Goal: Task Accomplishment & Management: Manage account settings

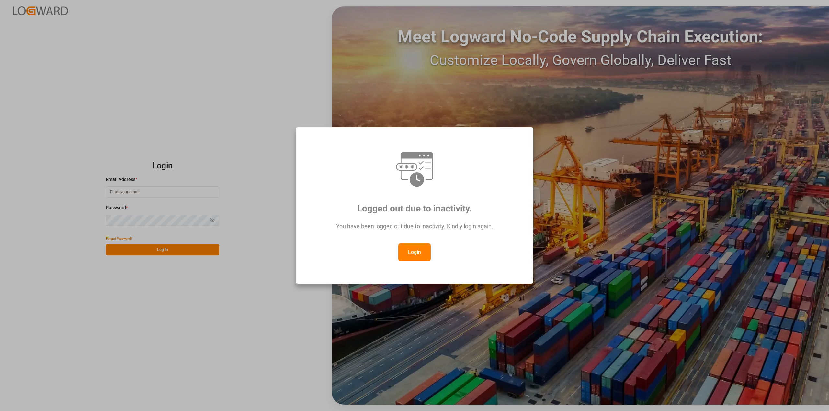
click at [410, 249] on button "Login" at bounding box center [414, 252] width 32 height 17
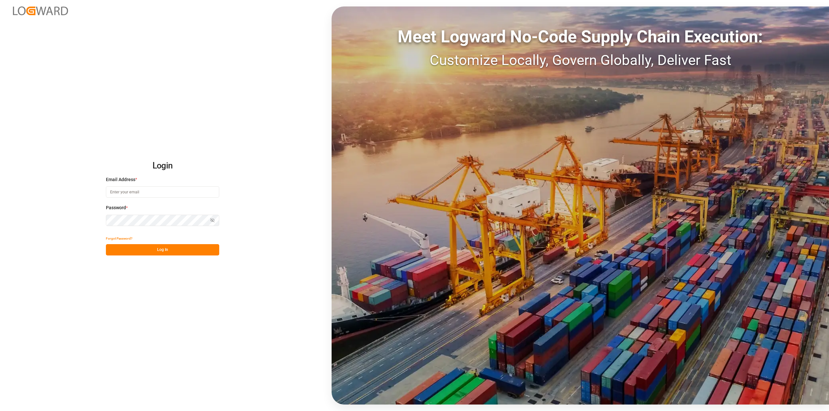
click at [124, 192] on input at bounding box center [162, 191] width 113 height 11
type input "Michael.ziegler@compo-expert.com"
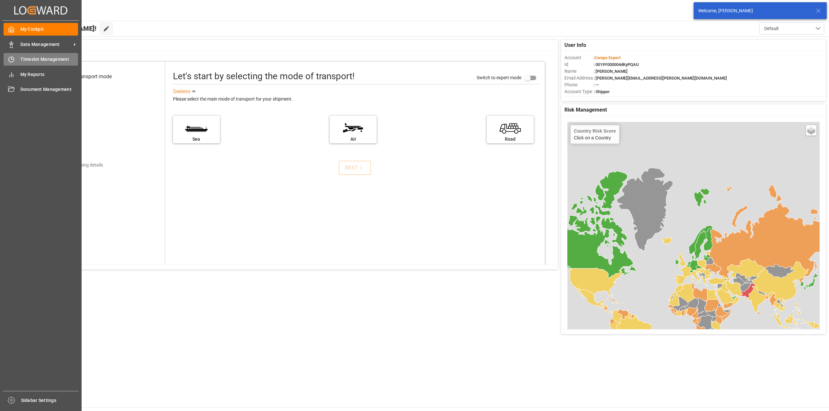
click at [14, 58] on icon at bounding box center [11, 59] width 6 height 6
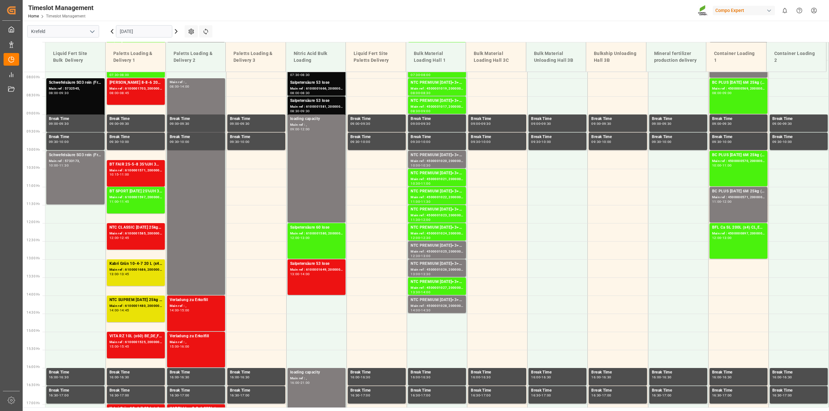
scroll to position [231, 0]
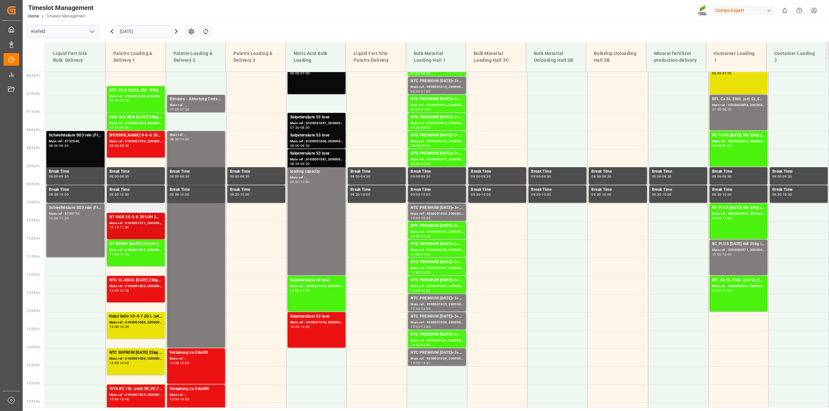
click at [138, 227] on div "10:15 - 11:00" at bounding box center [135, 228] width 53 height 4
click at [125, 289] on div "12:45" at bounding box center [124, 290] width 9 height 3
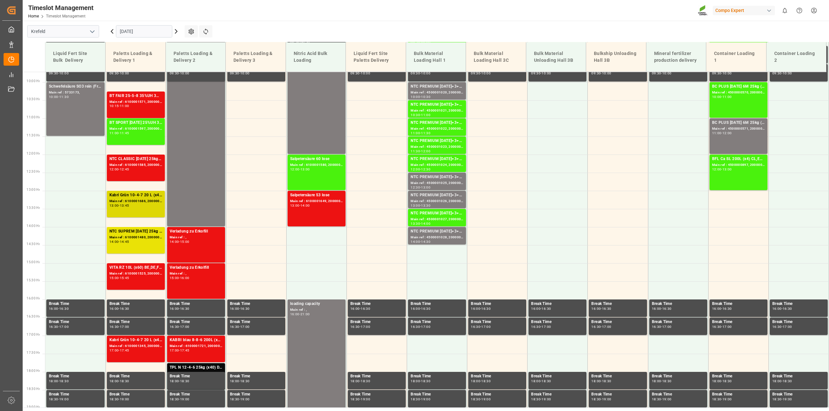
click at [129, 204] on div "13:45" at bounding box center [124, 205] width 9 height 3
click at [127, 241] on div "14:45" at bounding box center [124, 242] width 9 height 3
click at [120, 282] on div "VITA RZ 10L (x60) BE,DE,FR,EN,NL,ITBFL AKTIV 3,5-25-18 SL 6x2,5L (x48) ITBFL K …" at bounding box center [135, 277] width 53 height 24
click at [125, 350] on div "17:45" at bounding box center [124, 350] width 9 height 3
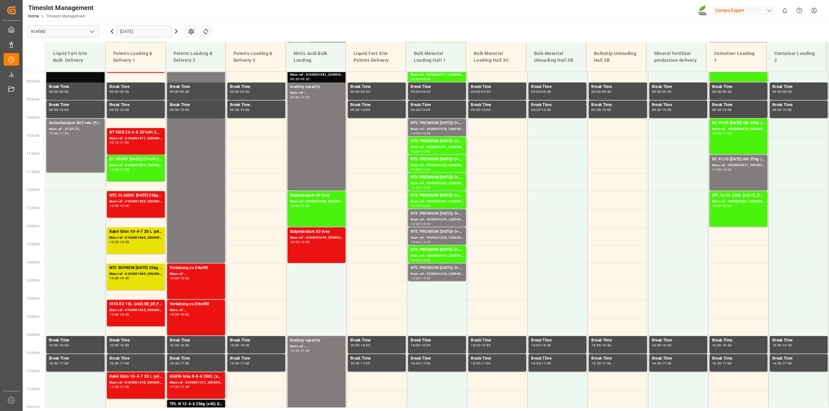
scroll to position [271, 0]
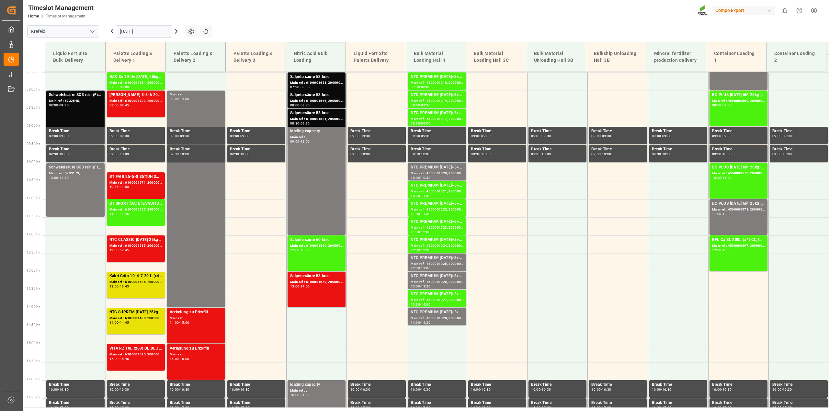
click at [112, 33] on icon at bounding box center [112, 32] width 8 height 8
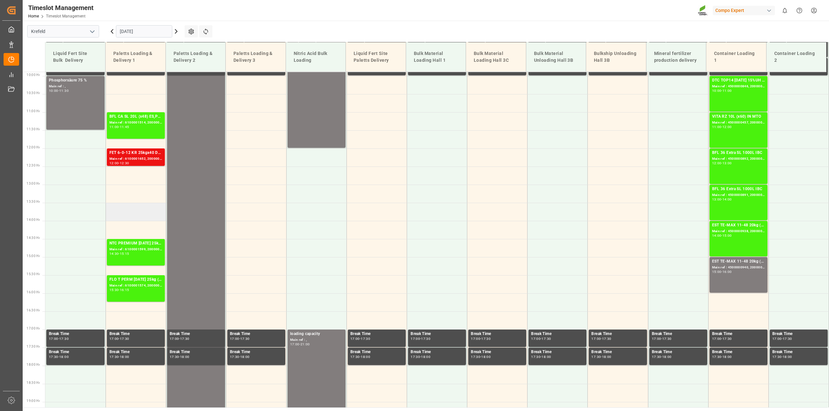
scroll to position [312, 0]
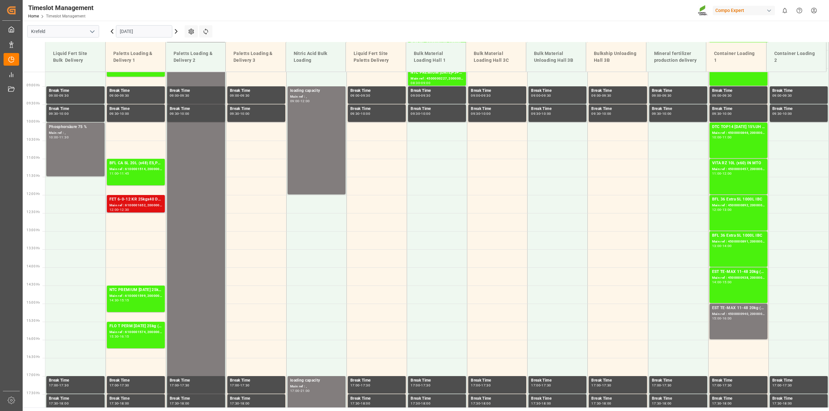
click at [139, 209] on div "12:00 - 12:30" at bounding box center [135, 210] width 53 height 4
click at [177, 33] on icon at bounding box center [176, 32] width 8 height 8
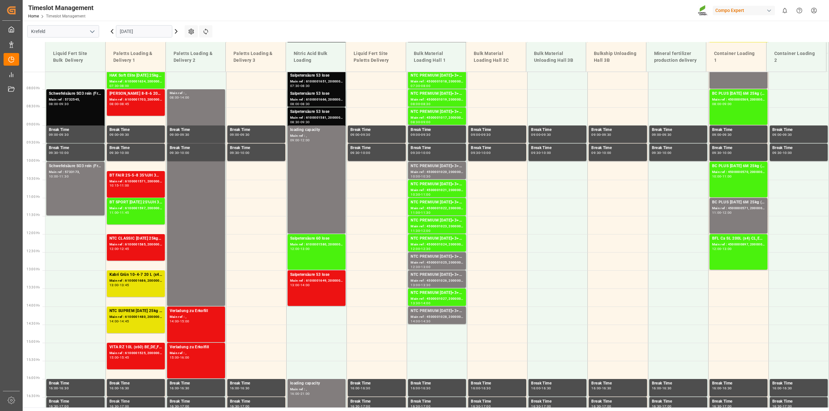
scroll to position [271, 0]
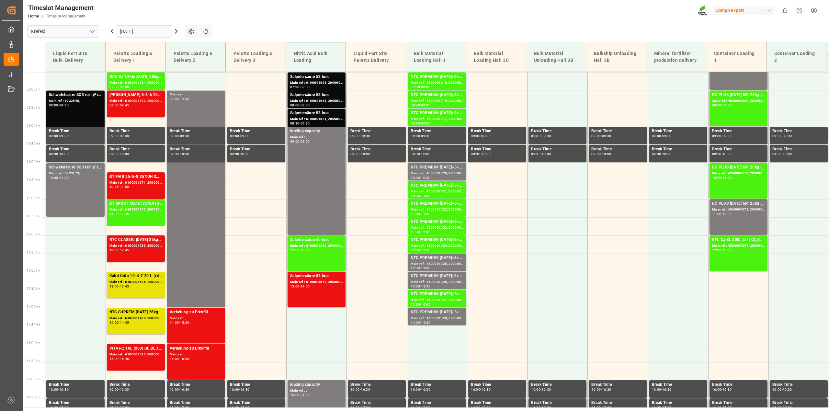
click at [112, 33] on icon at bounding box center [112, 31] width 2 height 4
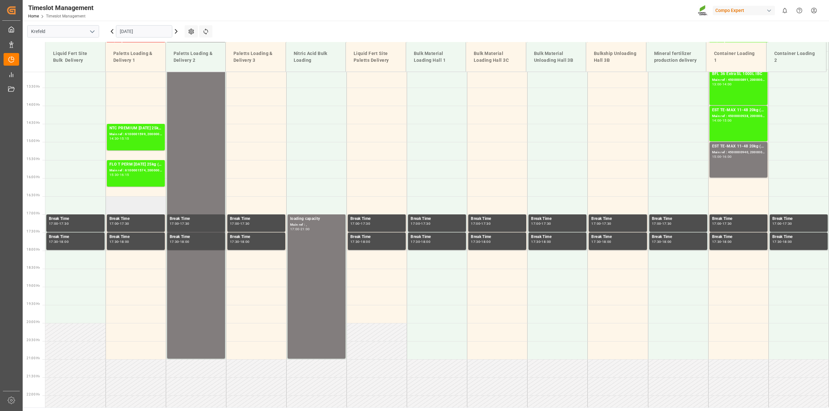
scroll to position [231, 0]
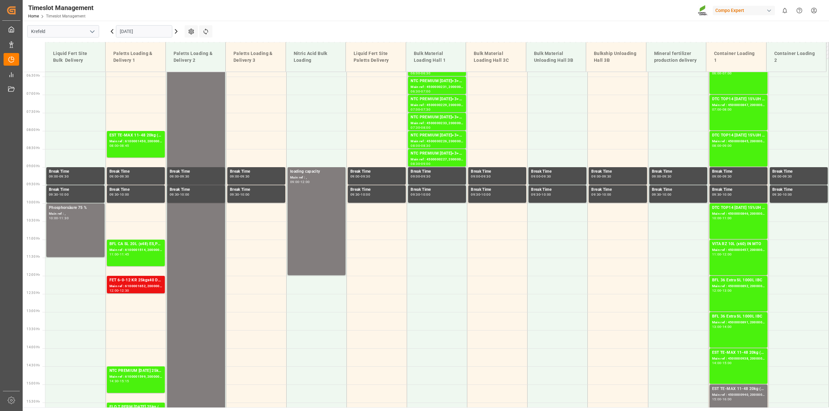
click at [136, 28] on input "04.09.2025" at bounding box center [144, 31] width 56 height 12
click at [176, 33] on icon at bounding box center [176, 31] width 2 height 4
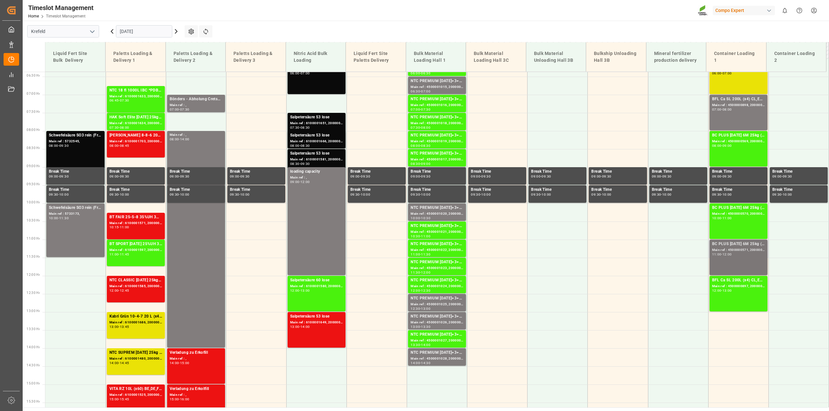
click at [738, 251] on div "Main ref : 4500000571, 2000000524" at bounding box center [738, 251] width 53 height 6
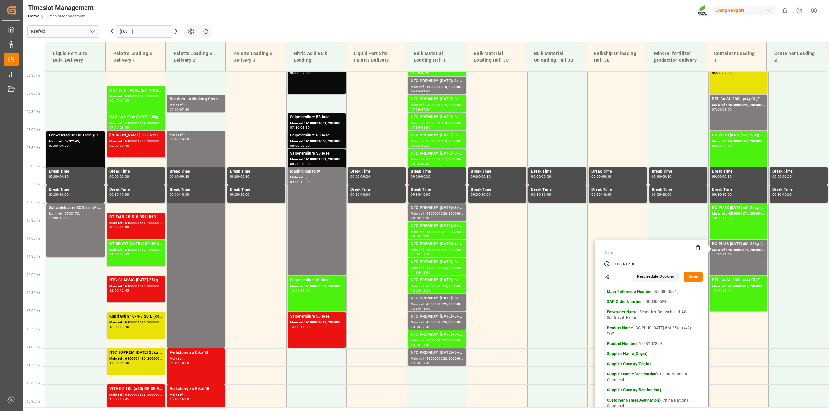
click at [693, 277] on button "Open" at bounding box center [693, 277] width 19 height 10
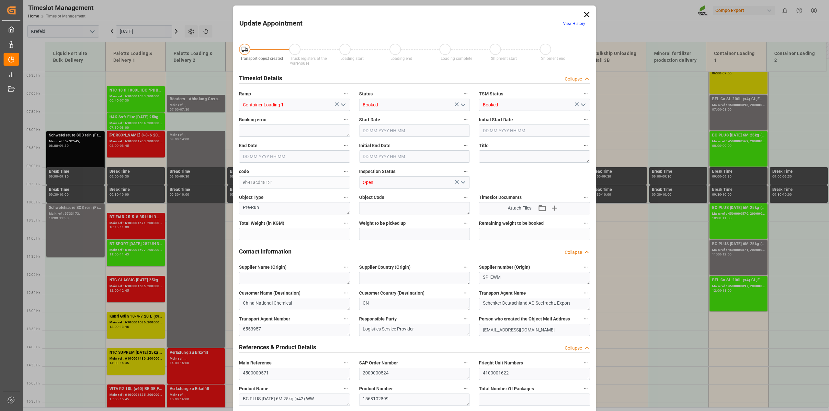
type input "27121.5"
type input "0"
type input "05.09.2025 11:00"
type input "01.09.2025 12:00"
type input "05.09.2025 12:00"
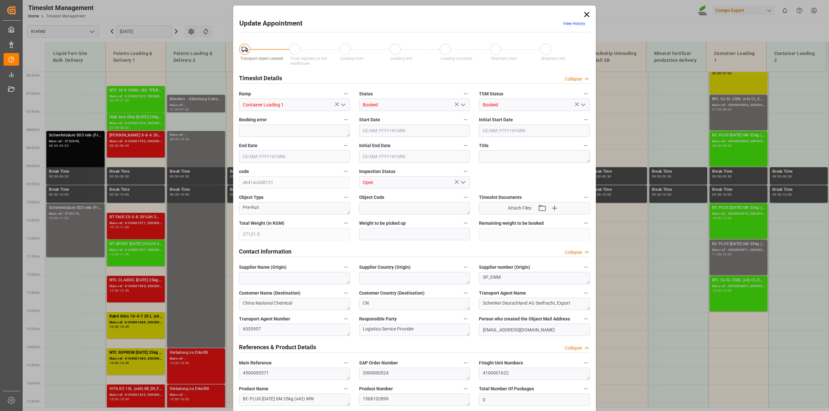
type input "01.09.2025 12:30"
type input "20.08.2025 12:19"
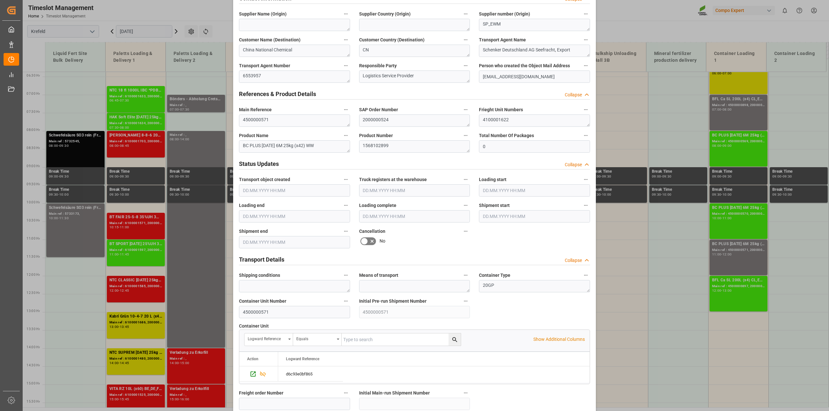
scroll to position [364, 0]
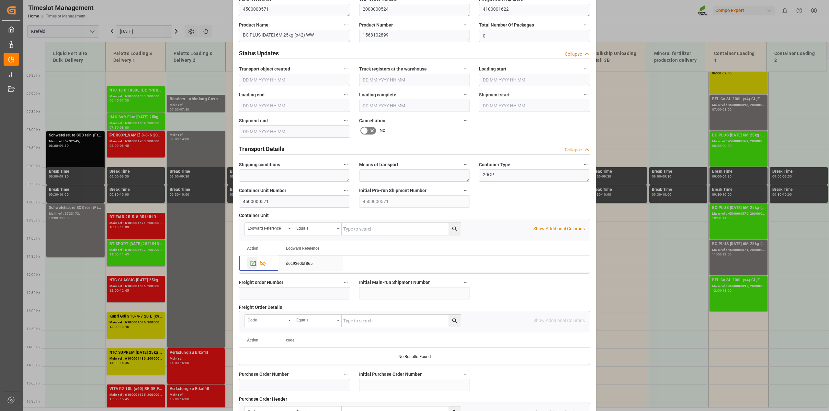
click at [250, 266] on icon "Press SPACE to select this row." at bounding box center [253, 263] width 7 height 7
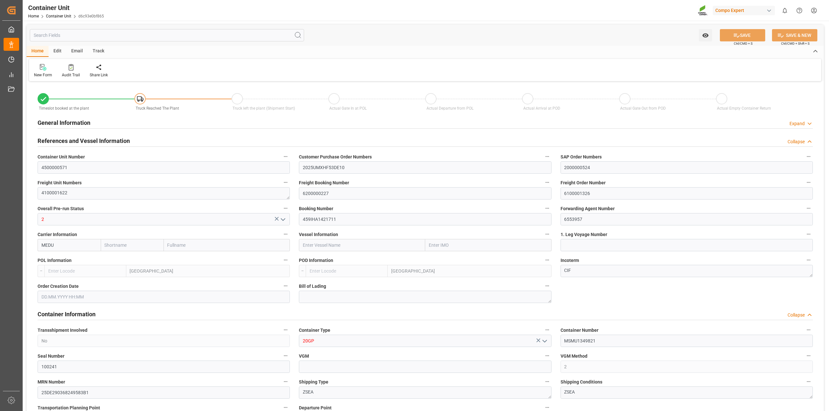
type input "NLRTM"
type input "HKHKG"
type input "7"
type input "0"
type input "7"
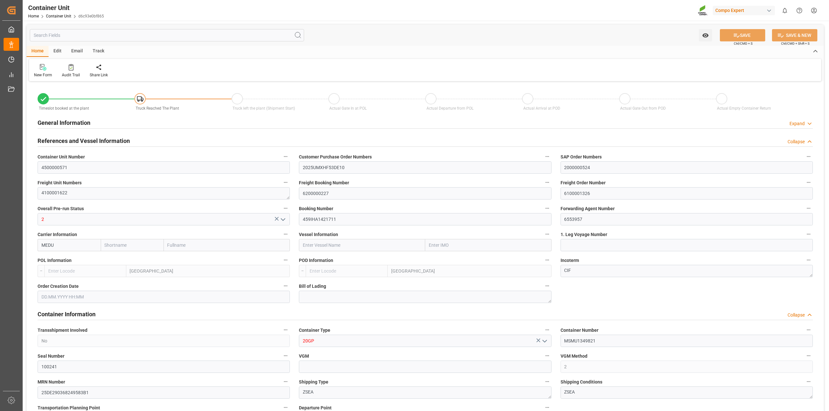
type input "0"
type input "27121.5"
type input "01.09.2025"
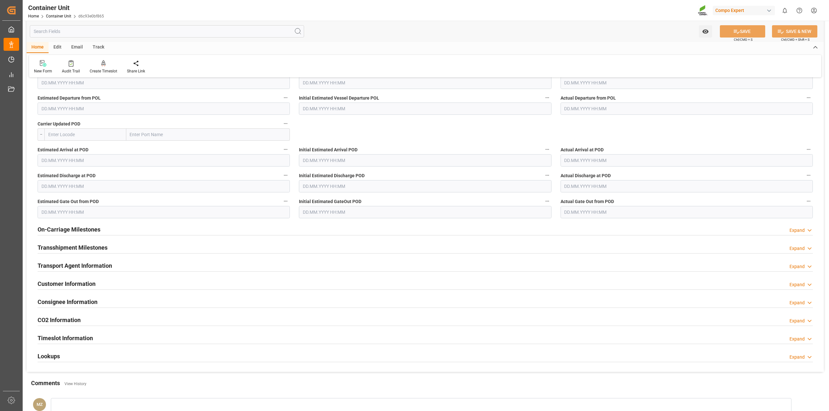
scroll to position [826, 0]
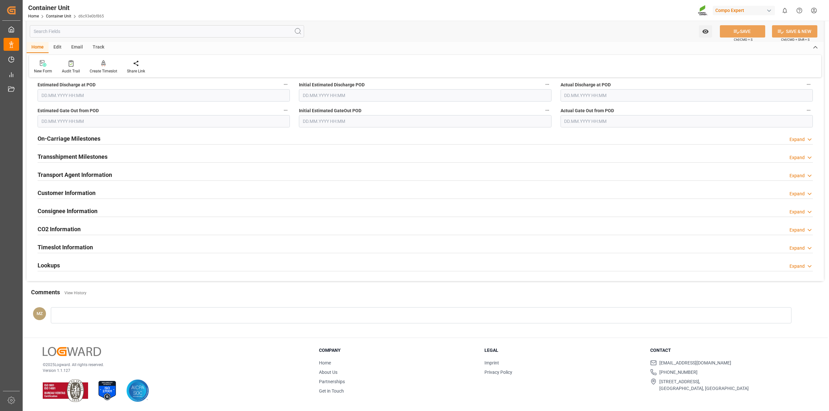
click at [53, 250] on h2 "Timeslot Information" at bounding box center [65, 247] width 55 height 9
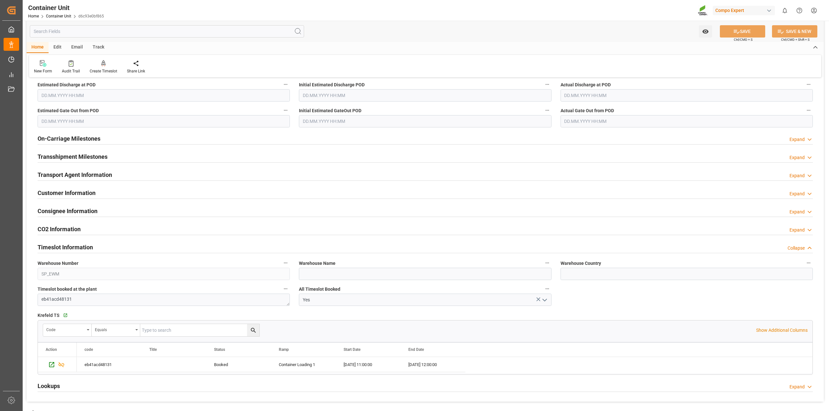
click at [53, 248] on h2 "Timeslot Information" at bounding box center [65, 247] width 55 height 9
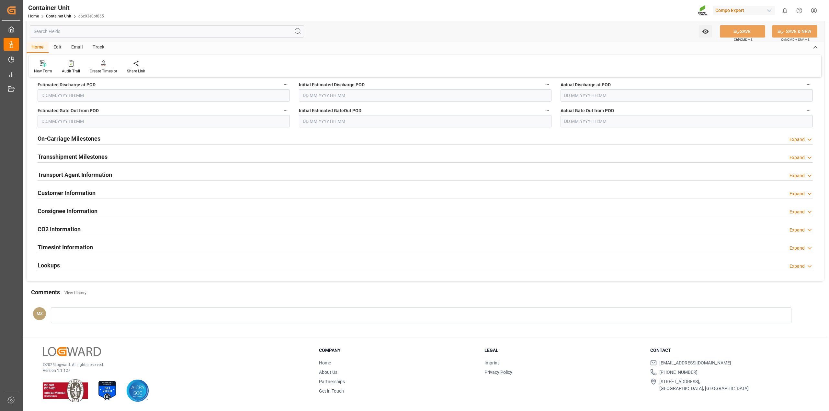
click at [60, 263] on div "Lookups Expand" at bounding box center [425, 265] width 775 height 12
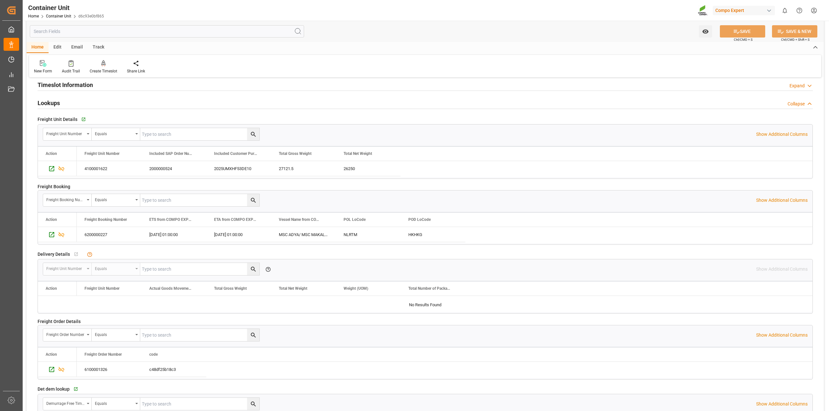
scroll to position [988, 0]
click at [51, 235] on icon "Press SPACE to select this row." at bounding box center [51, 235] width 7 height 7
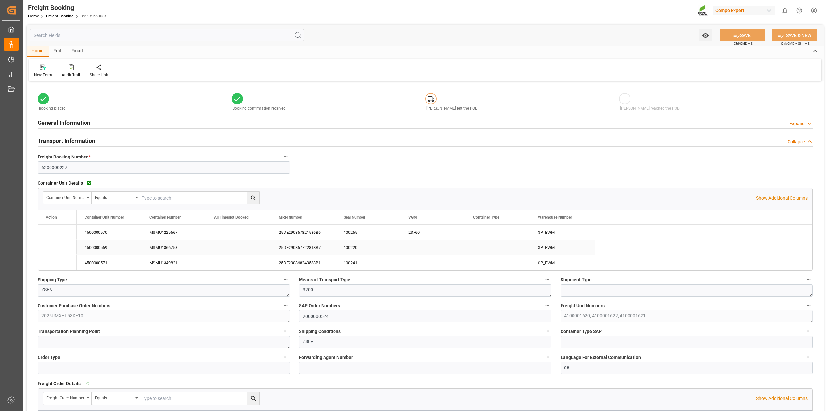
type input "NLRTM"
type input "HKHKG"
type input "0"
type input "108486"
type input "01.09.2025 01:00"
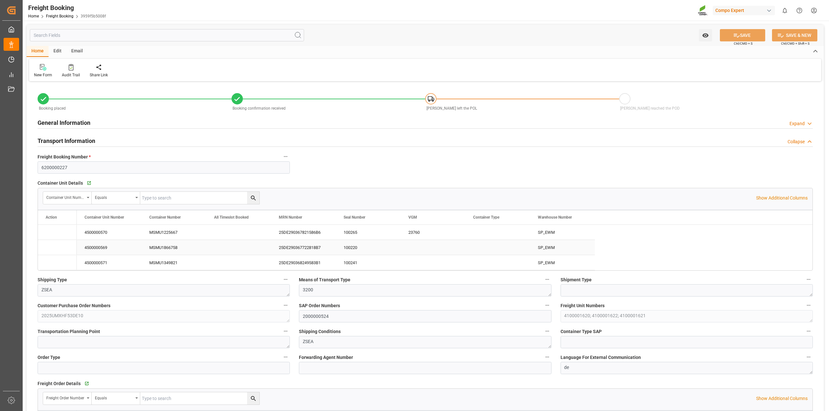
type input "11.09.2025 01:00"
type input "03.11.2025 01:00"
type input "14.07.2025 14:29"
type input "14.07.2025 14:31"
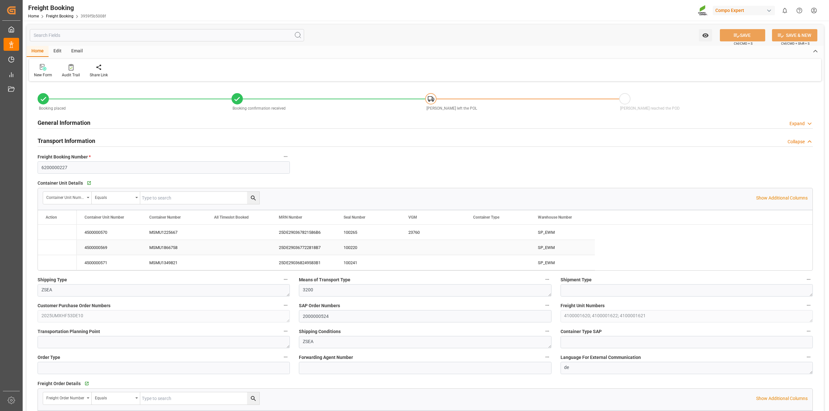
type input "20.08.2025 16:11"
type input "05.09.2025 09:49"
click at [50, 248] on icon "Press SPACE to select this row." at bounding box center [51, 247] width 7 height 7
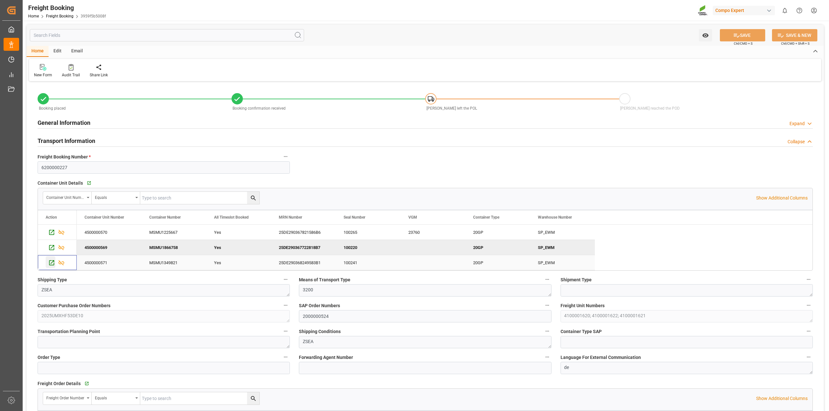
click at [51, 263] on icon "Press SPACE to select this row." at bounding box center [51, 263] width 7 height 7
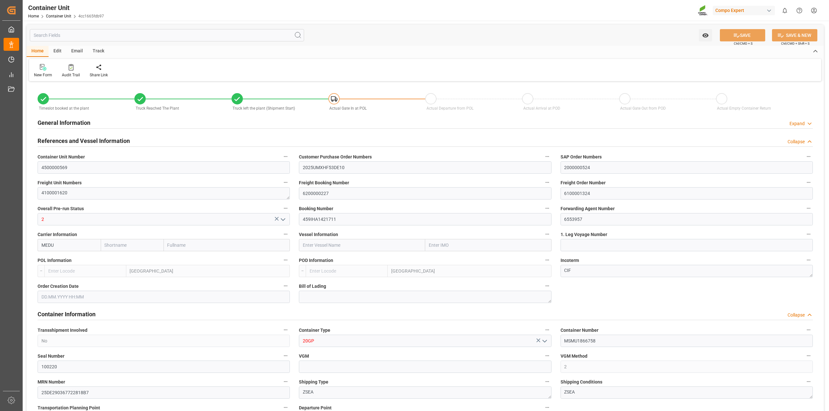
type input "NLRTM"
type input "HKHKG"
type input "7"
type input "0"
type input "7"
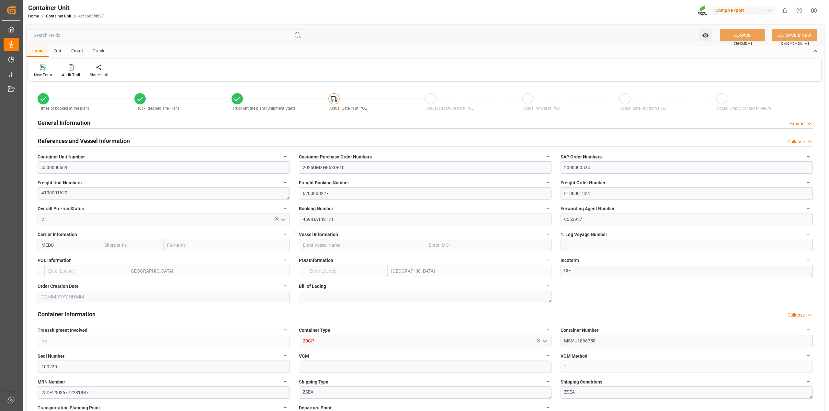
type input "0"
type input "30376.08"
type input "[DATE] 10:44"
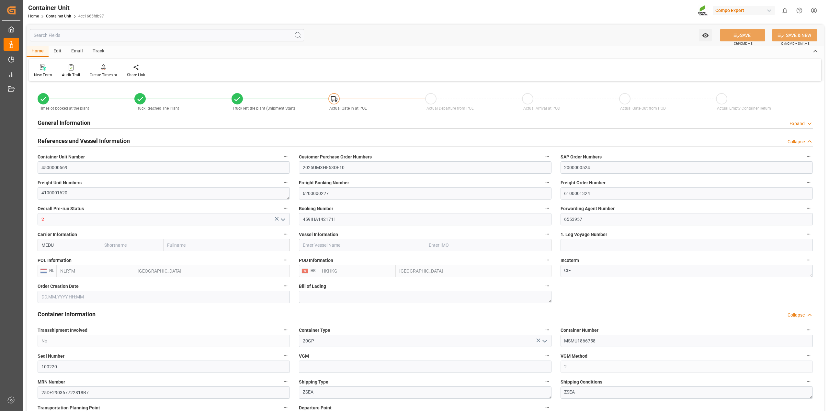
type input "[DATE] 14:16"
type input "[DATE]"
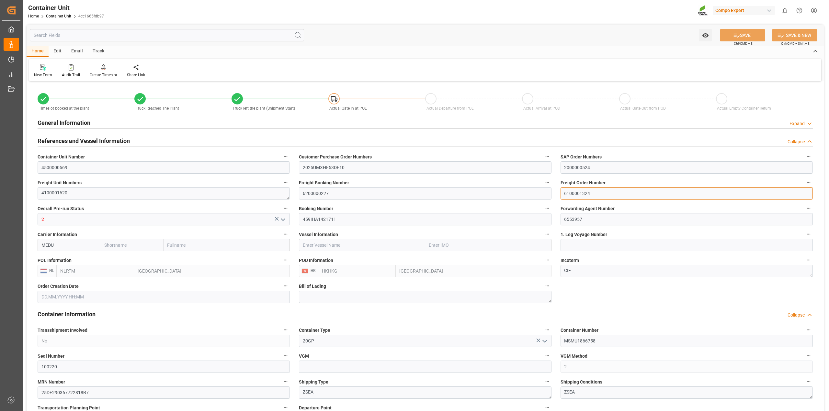
drag, startPoint x: 504, startPoint y: 191, endPoint x: 495, endPoint y: 191, distance: 9.4
type input "NLRTM"
type input "HKHKG"
type input "7"
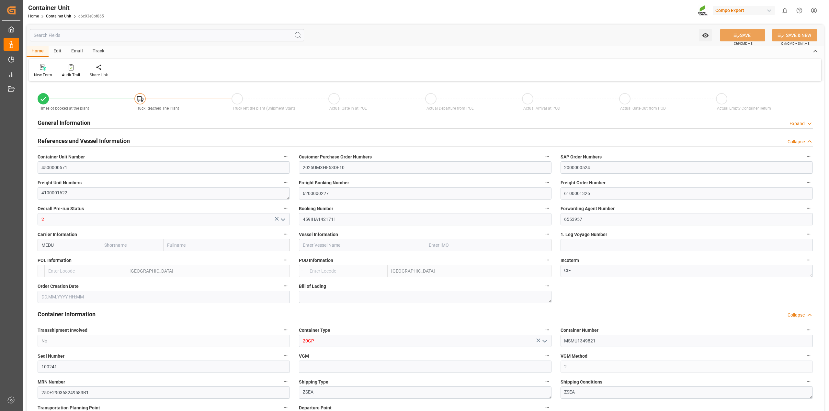
type input "0"
type input "7"
type input "0"
type input "27121.5"
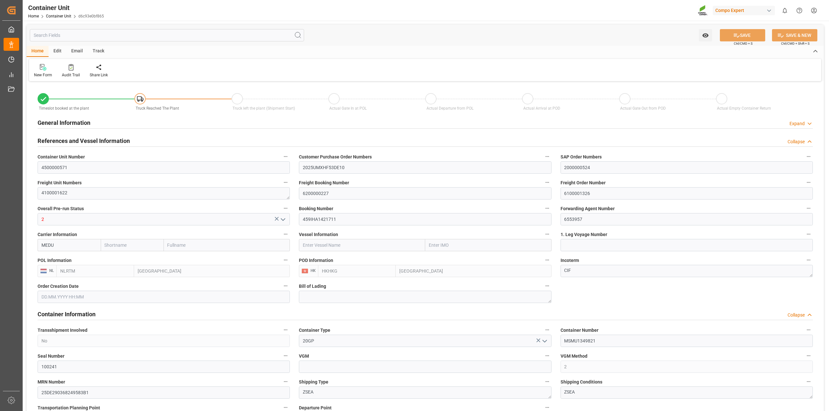
type input "01.09.2025"
drag, startPoint x: 603, startPoint y: 193, endPoint x: 536, endPoint y: 202, distance: 68.0
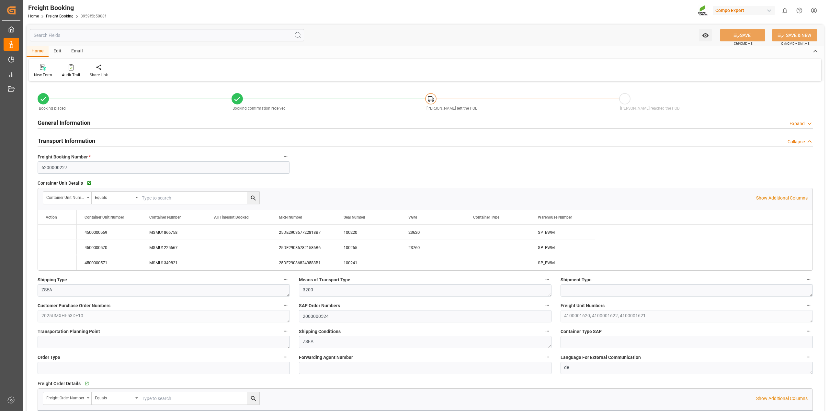
type input "[DATE] 01:00"
type input "[DATE] 14:29"
type input "[DATE] 14:31"
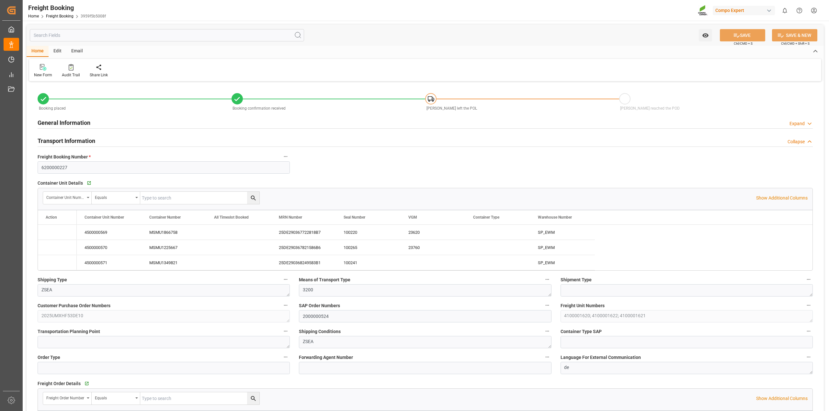
type input "[DATE] 14:31"
type input "[DATE] 16:11"
type input "[DATE] 09:49"
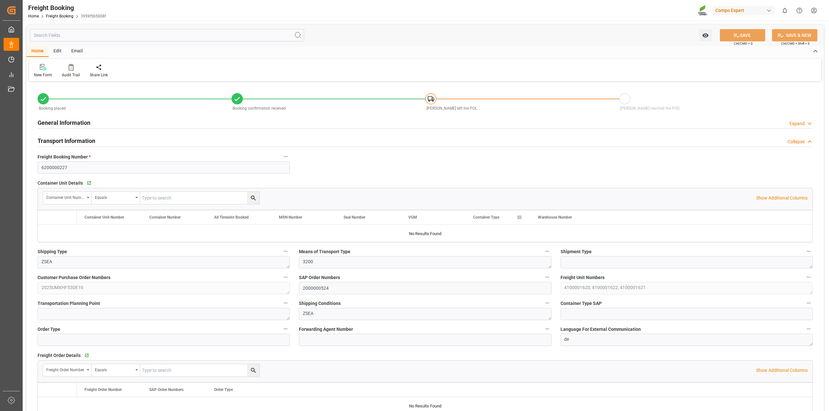
type input "NLRTM"
type input "HKHKG"
type input "0"
type input "108486"
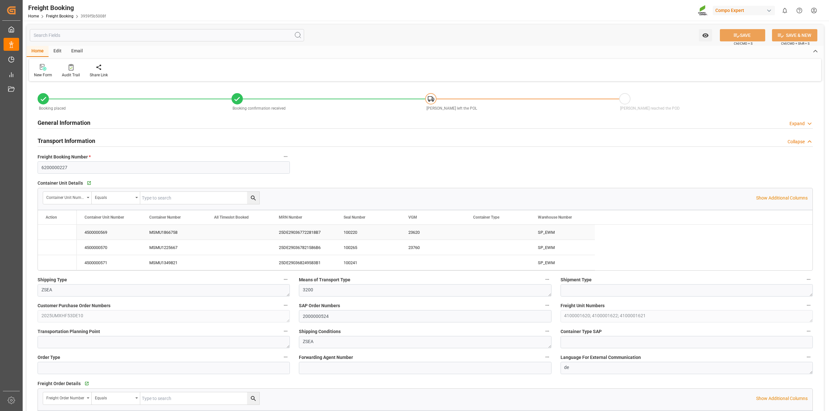
type input "[DATE] 01:00"
type input "[DATE] 14:29"
type input "[DATE] 14:31"
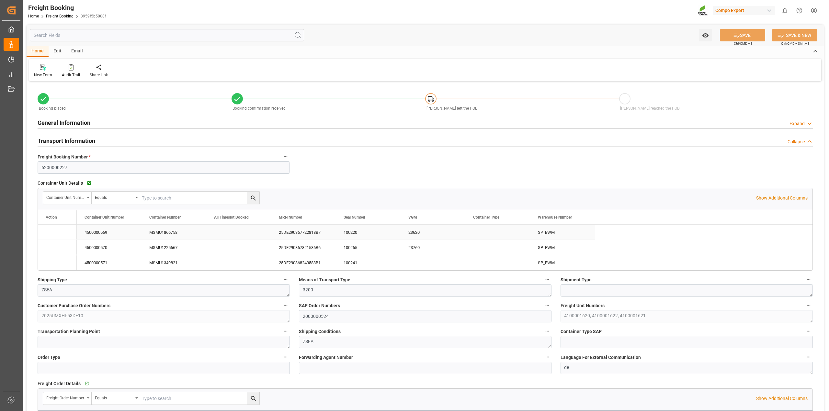
type input "[DATE] 14:31"
type input "[DATE] 16:11"
type input "[DATE] 09:49"
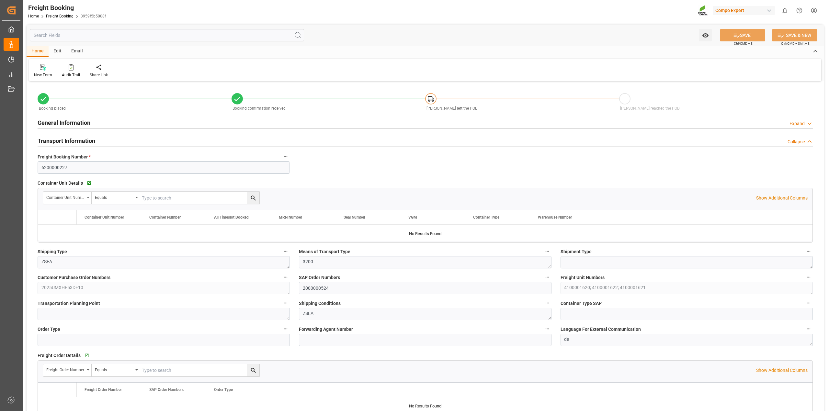
type input "NLRTM"
type input "HKHKG"
type input "0"
type input "108486"
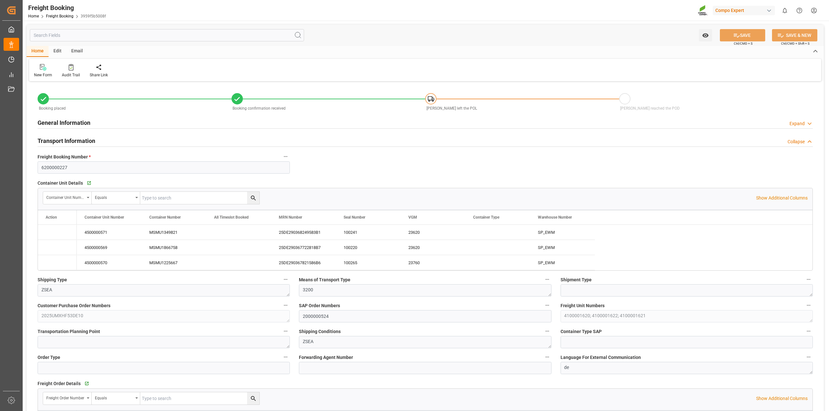
type input "[DATE] 01:00"
type input "[DATE] 14:29"
type input "[DATE] 14:31"
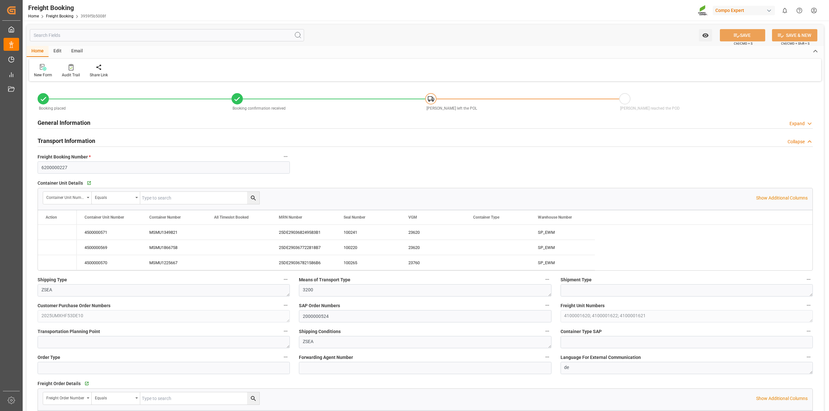
type input "[DATE] 14:31"
type input "[DATE] 16:11"
type input "[DATE] 09:49"
click at [72, 67] on icon at bounding box center [71, 67] width 5 height 6
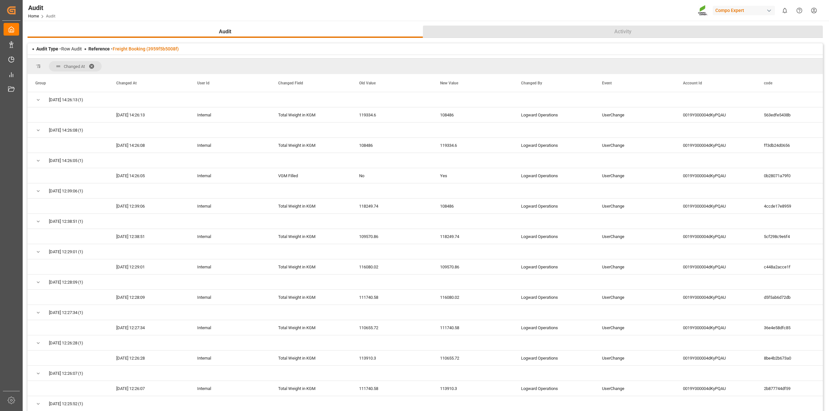
click at [625, 33] on span "Activity" at bounding box center [623, 32] width 22 height 8
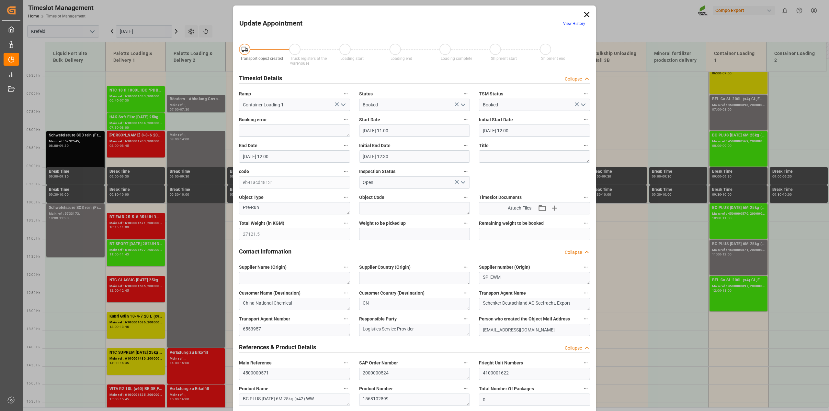
click at [589, 14] on icon at bounding box center [586, 14] width 9 height 9
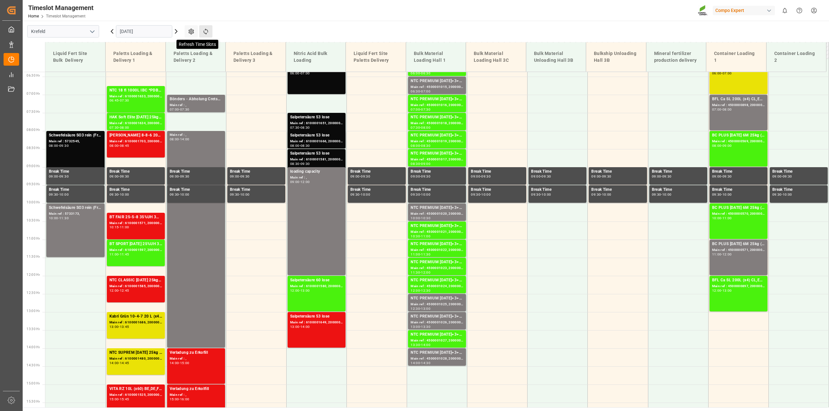
click at [208, 32] on icon at bounding box center [205, 31] width 5 height 6
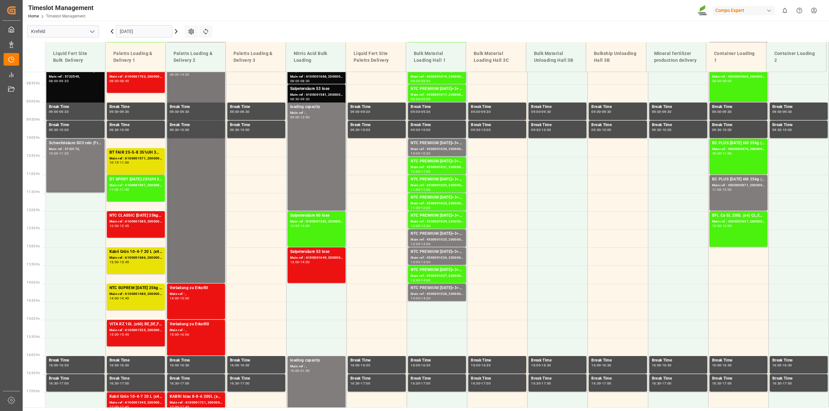
scroll to position [267, 0]
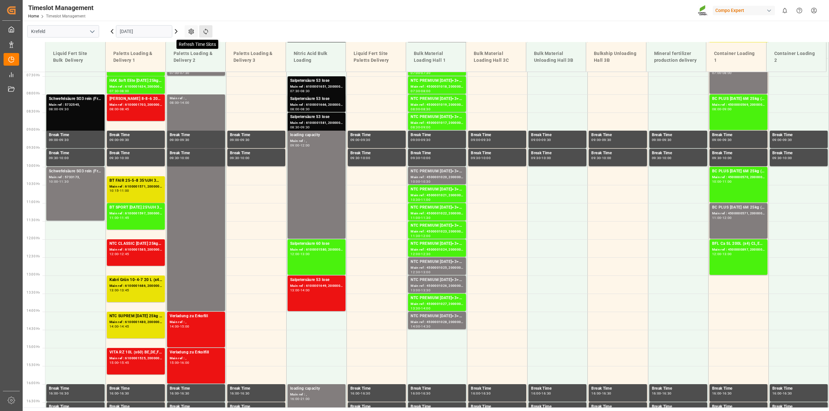
click at [207, 31] on icon at bounding box center [205, 31] width 5 height 6
click at [440, 269] on div "Main ref : 4500001025, 2000001045" at bounding box center [436, 268] width 53 height 6
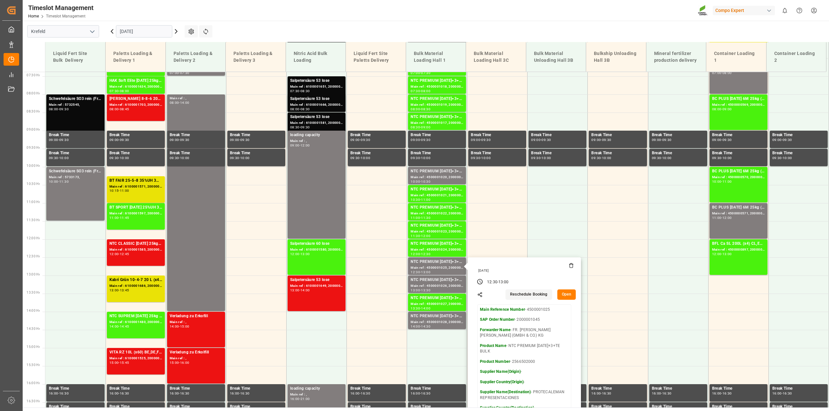
click at [566, 294] on button "Open" at bounding box center [566, 295] width 19 height 10
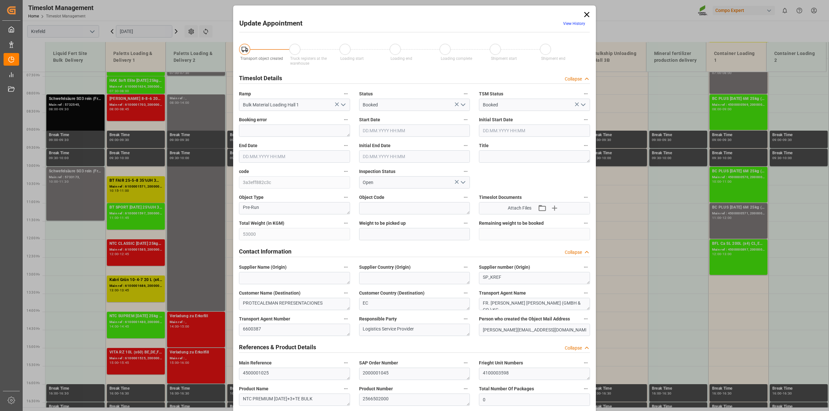
type input "53000"
type input "0"
type input "05.09.2025 12:30"
type input "05.09.2025 13:00"
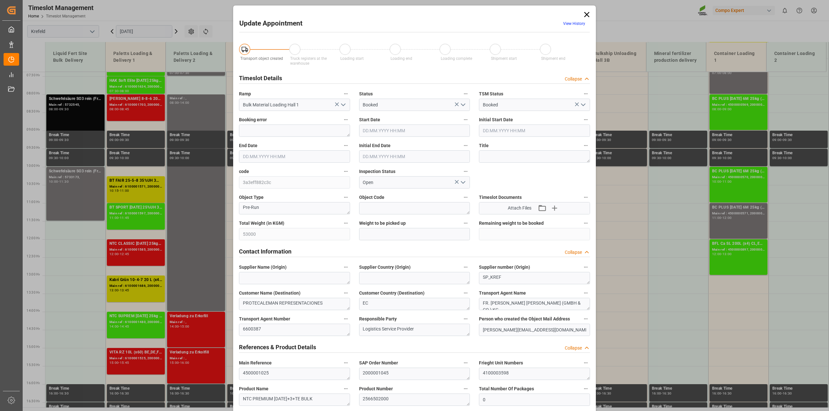
type input "05.09.2025 13:00"
type input "01.09.2025 12:48"
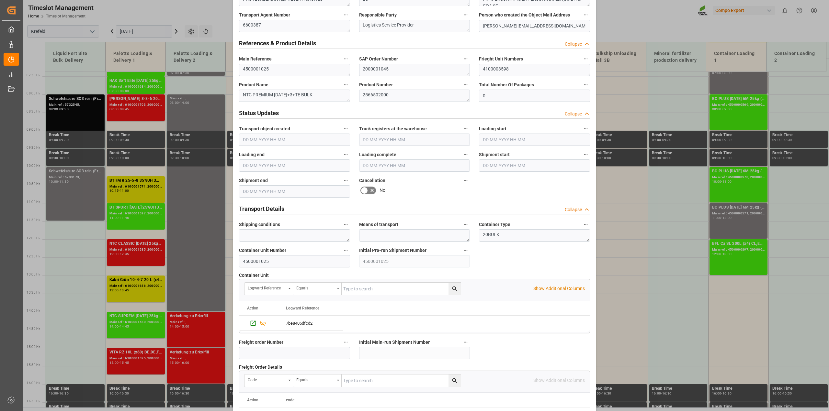
scroll to position [364, 0]
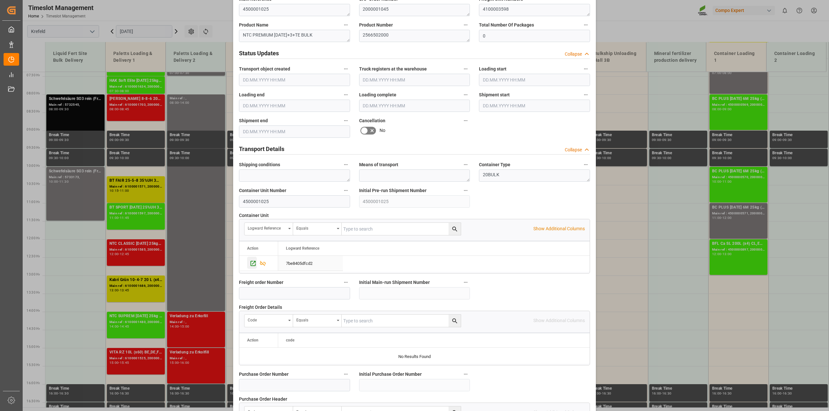
click at [251, 266] on icon "Press SPACE to select this row." at bounding box center [253, 263] width 5 height 5
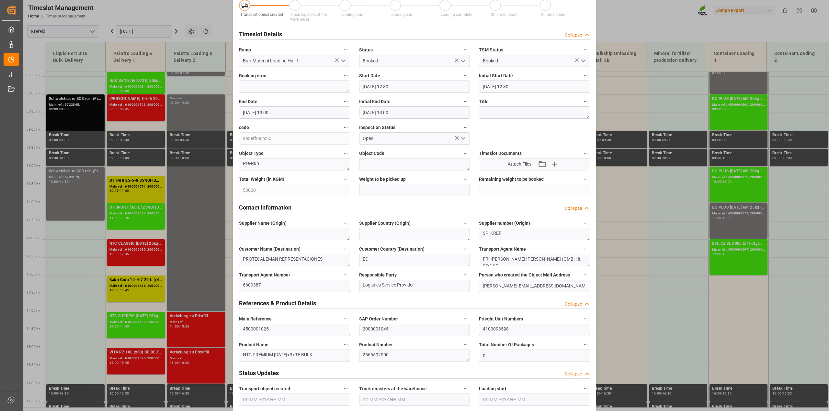
scroll to position [0, 0]
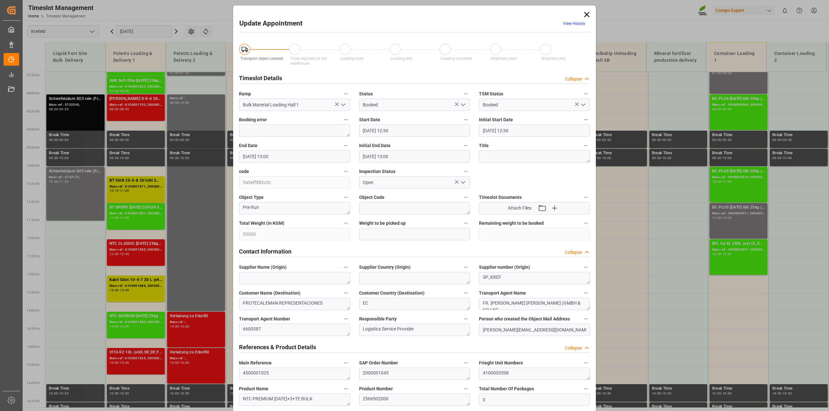
click at [585, 15] on icon at bounding box center [586, 14] width 5 height 5
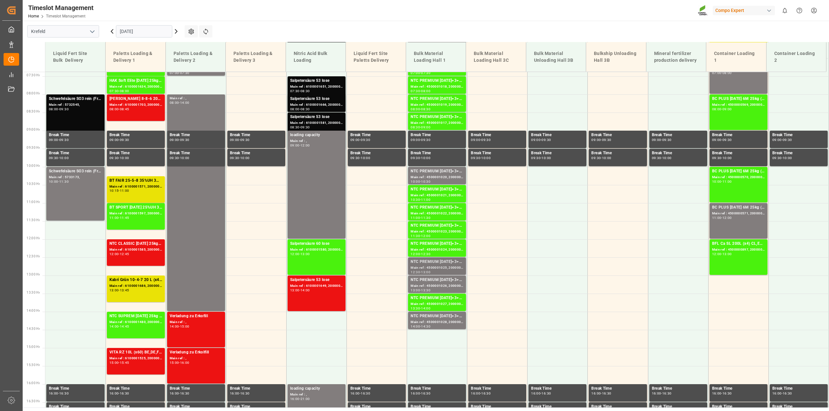
click at [452, 267] on div "Main ref : 4500001025, 2000001045" at bounding box center [436, 268] width 53 height 6
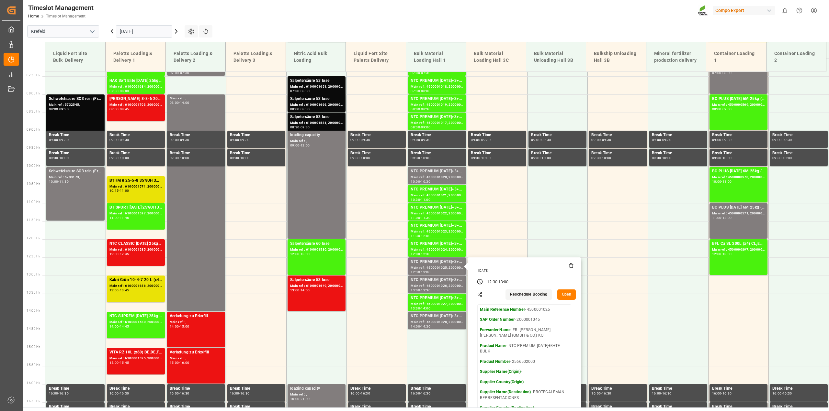
click at [570, 294] on button "Open" at bounding box center [566, 295] width 19 height 10
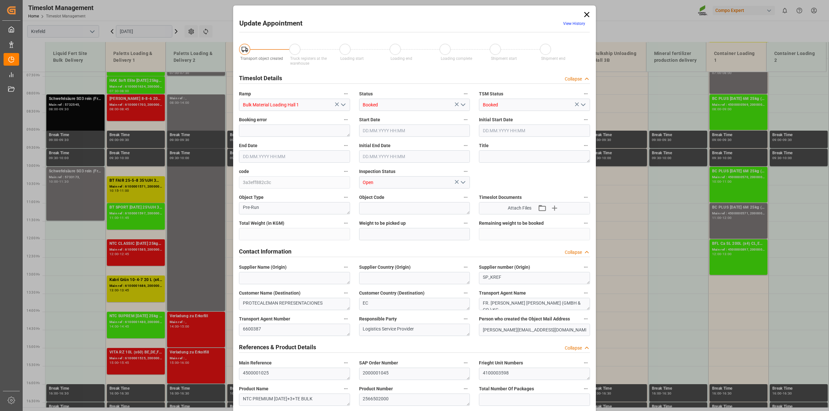
type input "53000"
type input "0"
type input "05.09.2025 12:30"
type input "[DATE] 13:00"
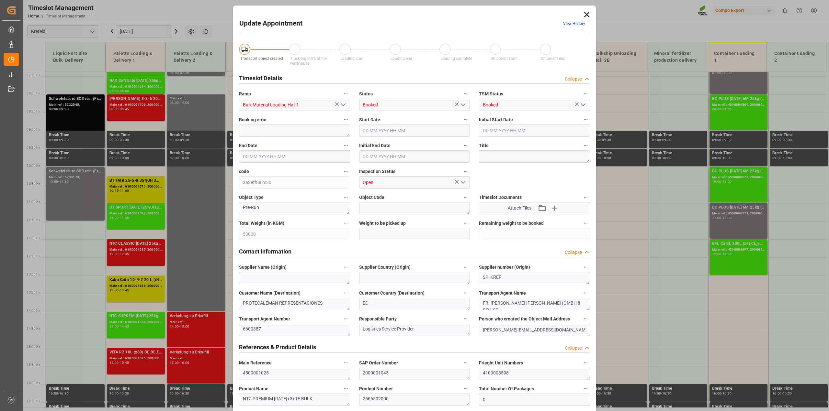
type input "[DATE] 13:00"
type input "01.09.2025 12:48"
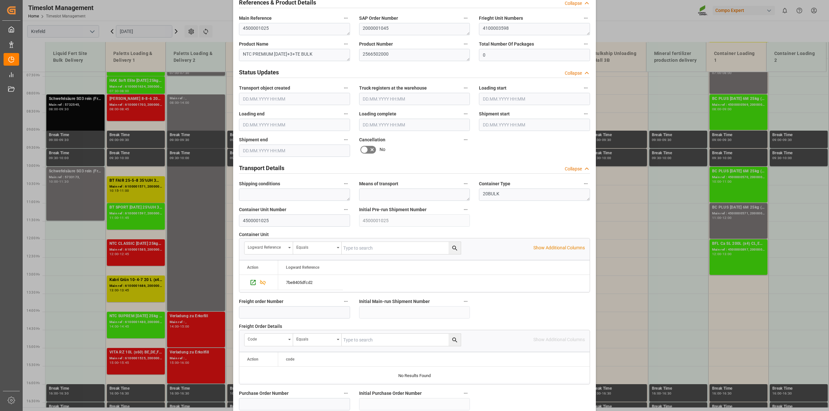
scroll to position [405, 0]
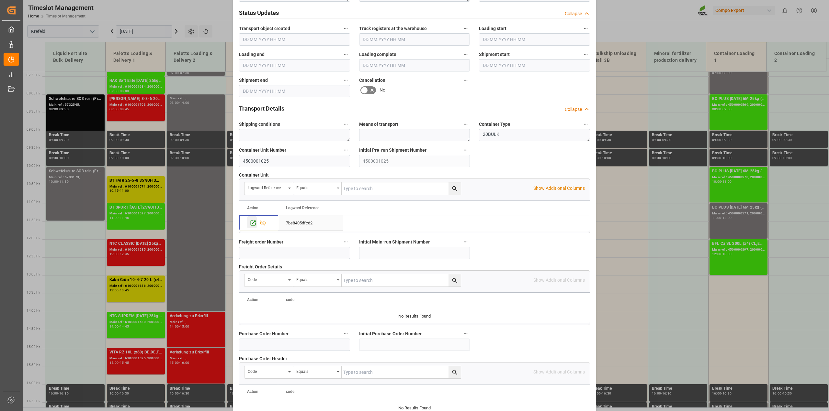
click at [250, 220] on icon "Press SPACE to select this row." at bounding box center [253, 223] width 7 height 7
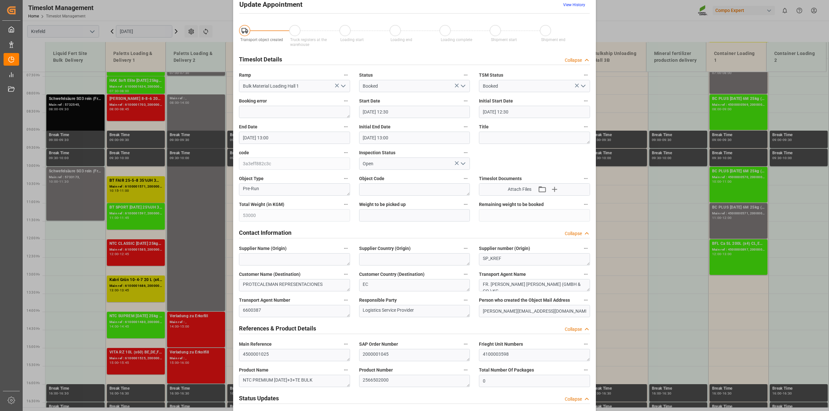
scroll to position [0, 0]
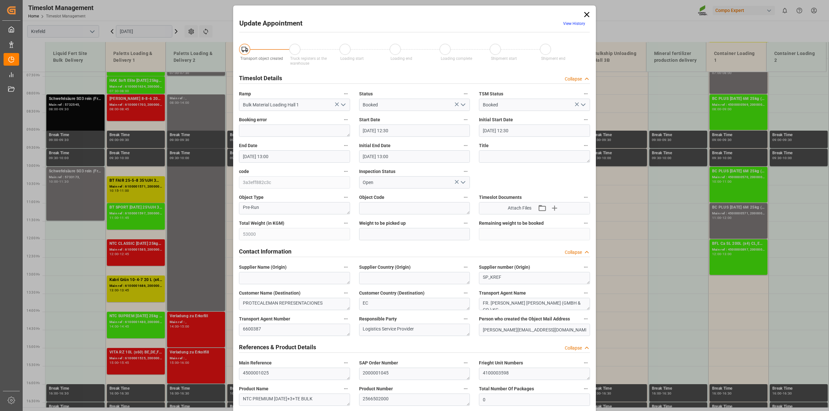
click at [585, 14] on icon at bounding box center [586, 14] width 5 height 5
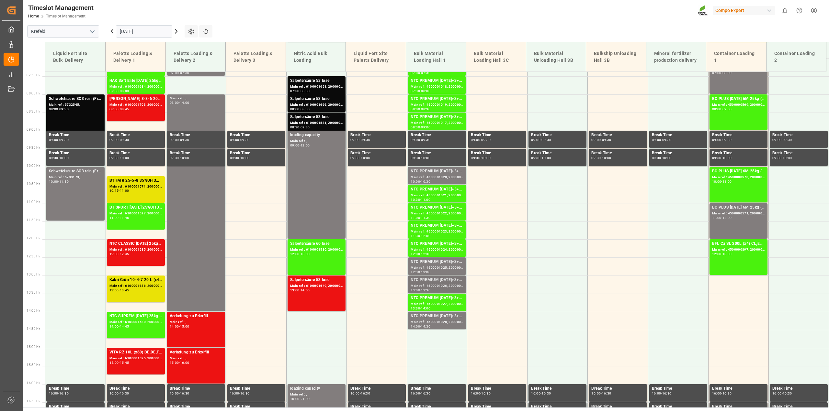
click at [437, 284] on div "Main ref : 4500001026, 2000001045" at bounding box center [436, 287] width 53 height 6
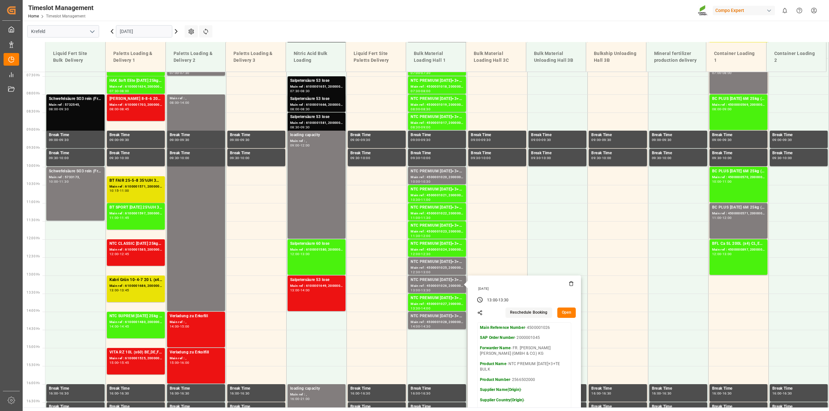
click at [559, 314] on button "Open" at bounding box center [566, 313] width 19 height 10
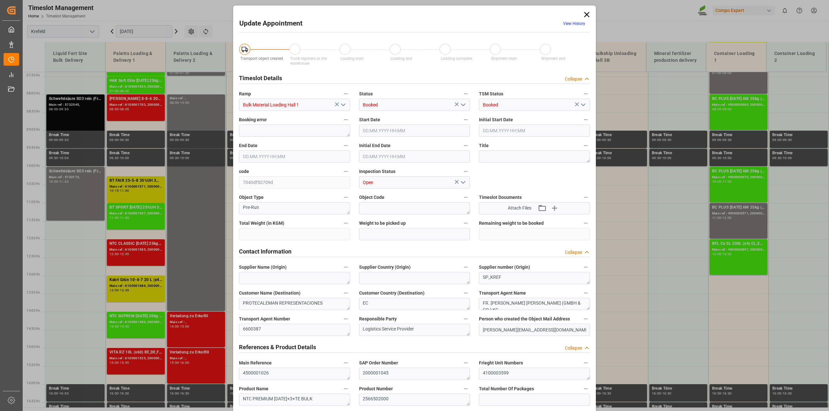
type input "53000"
type input "0"
type input "05.09.2025 13:00"
type input "05.09.2025 13:30"
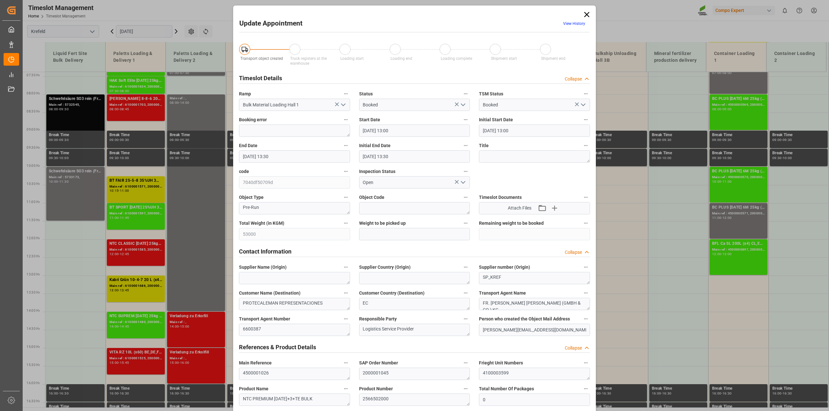
type input "05.09.2025 13:30"
type input "01.09.2025 12:48"
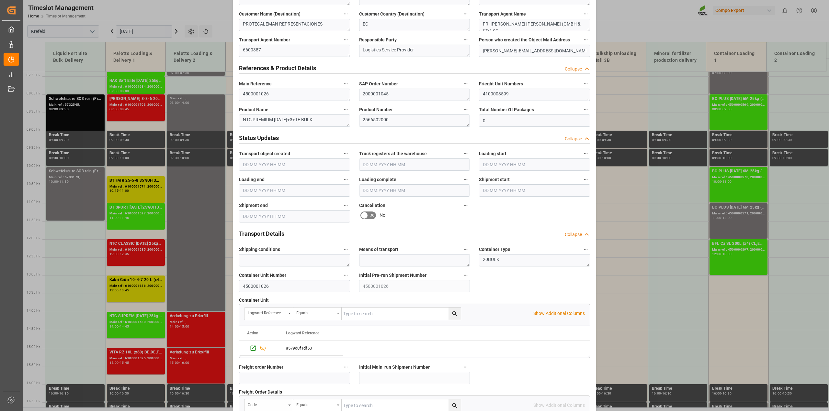
scroll to position [364, 0]
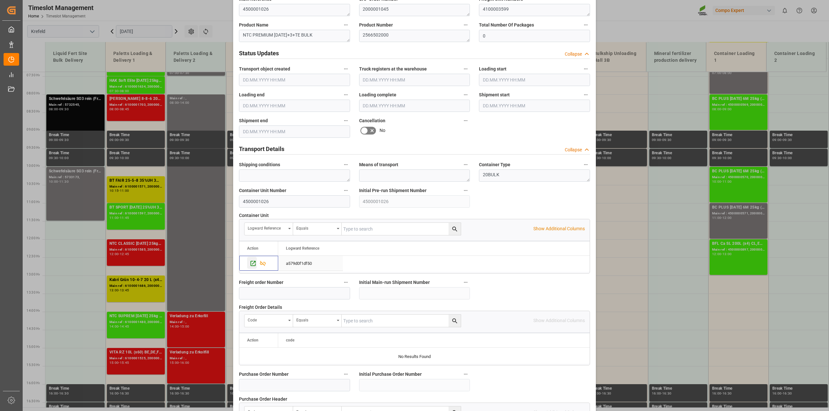
click at [252, 263] on icon "Press SPACE to select this row." at bounding box center [253, 263] width 5 height 5
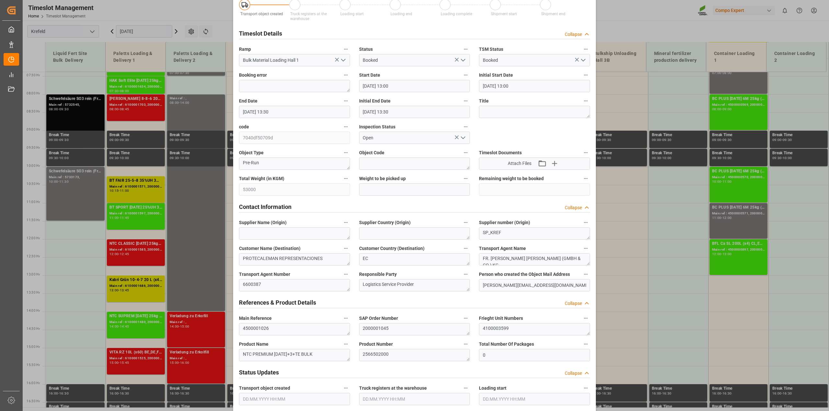
scroll to position [0, 0]
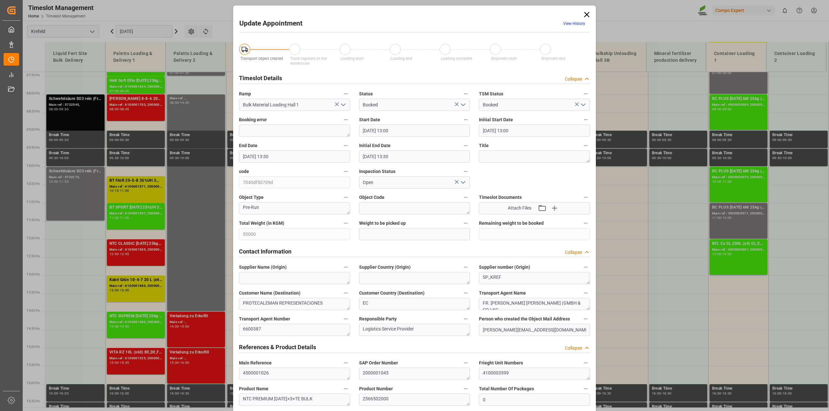
click at [585, 14] on icon at bounding box center [586, 14] width 5 height 5
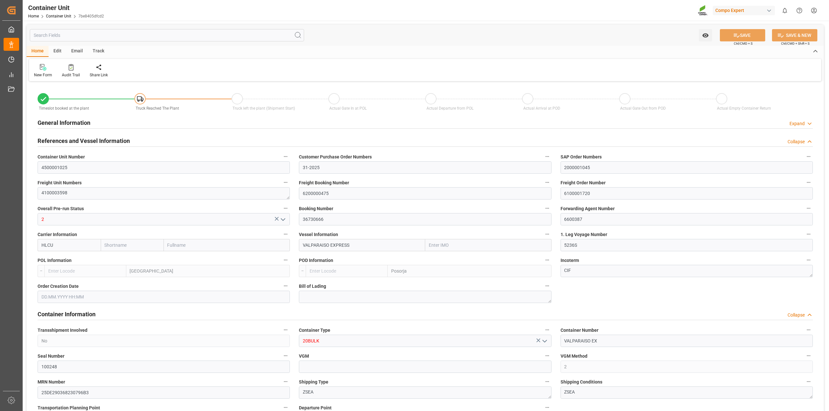
type input "Hapag [PERSON_NAME]"
type input "Hapag [PERSON_NAME] Aktiengesellschaft"
type input "9777589"
type input "BEANR"
type input "ECPSJ"
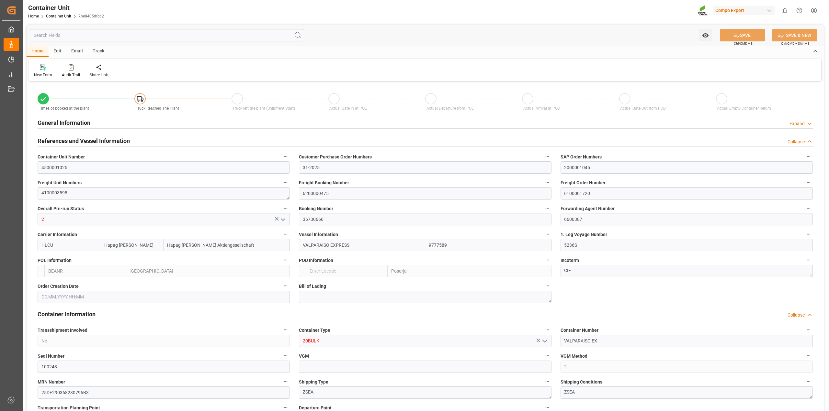
type input "9"
type input "0"
type input "9"
type input "0"
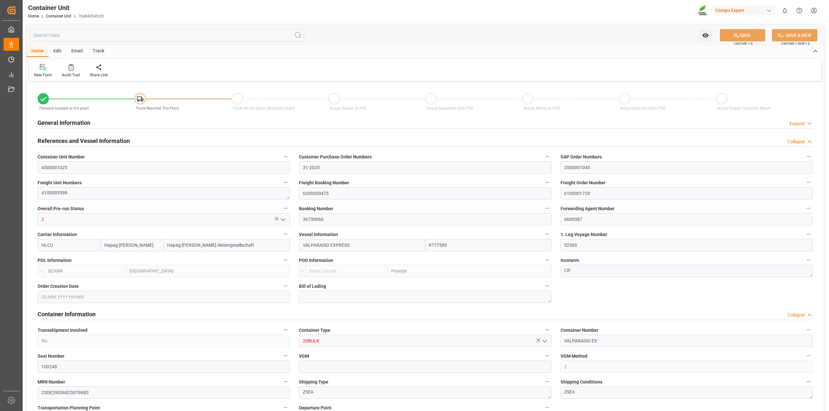
type input "53000"
type input "BEANR"
type input "ECPSJ"
type input "[DATE]"
type input "[DATE] 22:00"
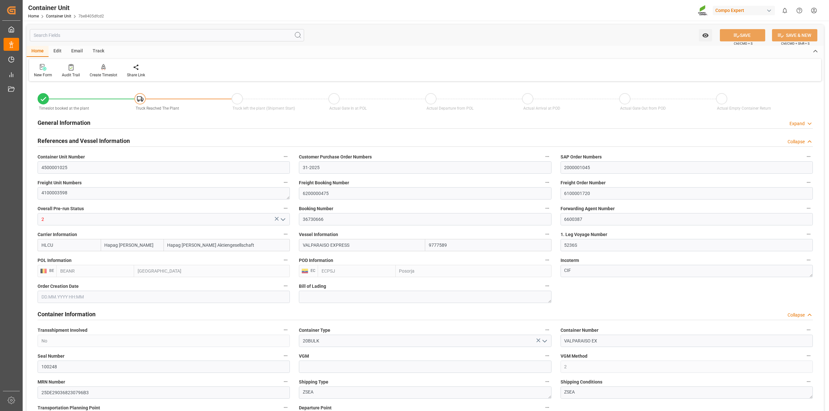
type input "[DATE] 22:00"
type input "[DATE] 17:00"
drag, startPoint x: 597, startPoint y: 195, endPoint x: 462, endPoint y: 187, distance: 135.9
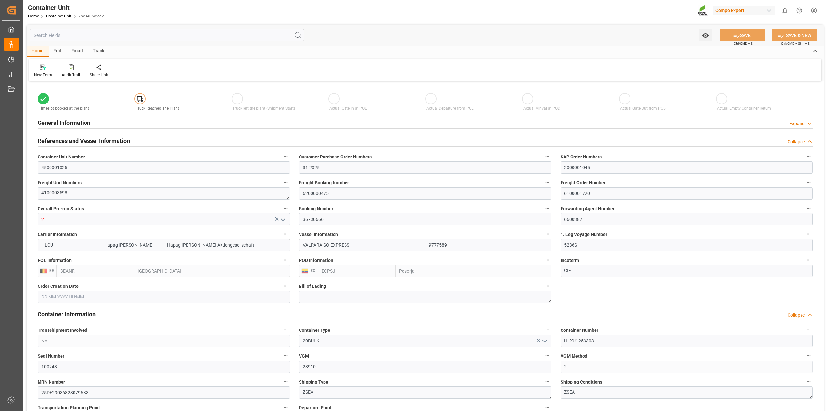
type input "Hapag [PERSON_NAME]"
type input "Hapag [PERSON_NAME] Aktiengesellschaft"
type input "9777589"
type input "BEANR"
type input "ECPSJ"
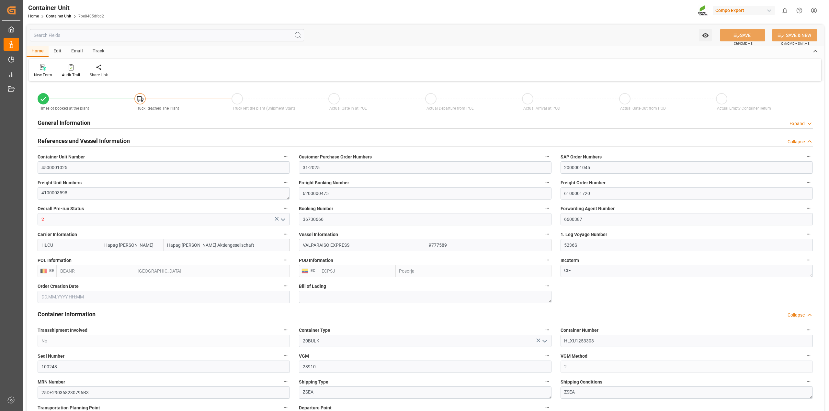
type input "28910"
type input "9"
type input "0"
type input "9"
type input "0"
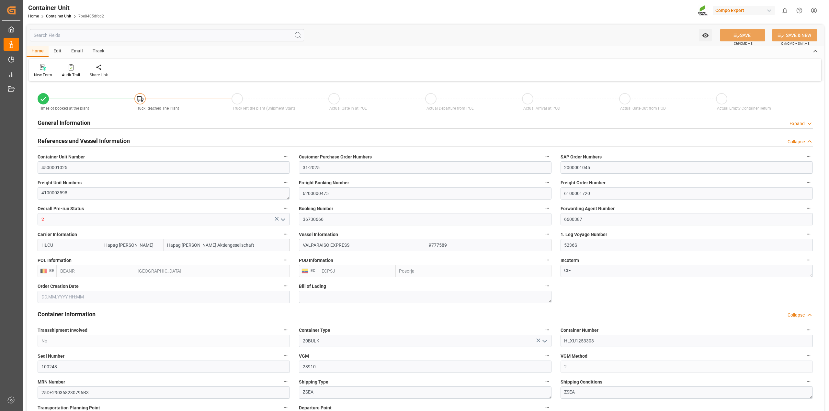
type input "0"
type input "53000"
type input "BEANR"
type input "ECPSJ"
type input "[DATE]"
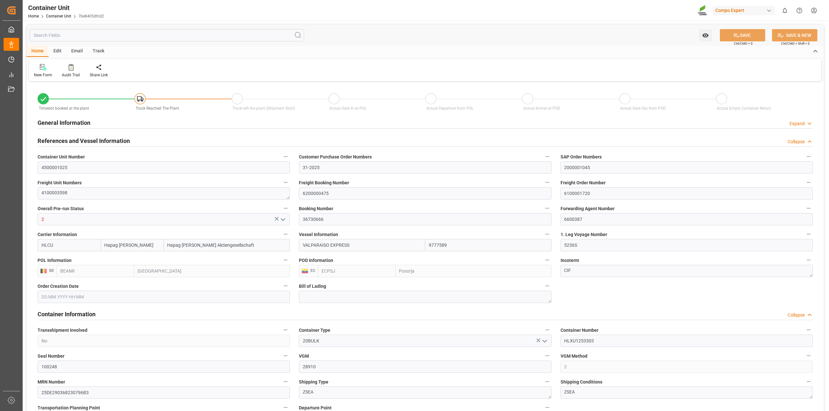
type input "[DATE] 22:00"
type input "[DATE] 17:00"
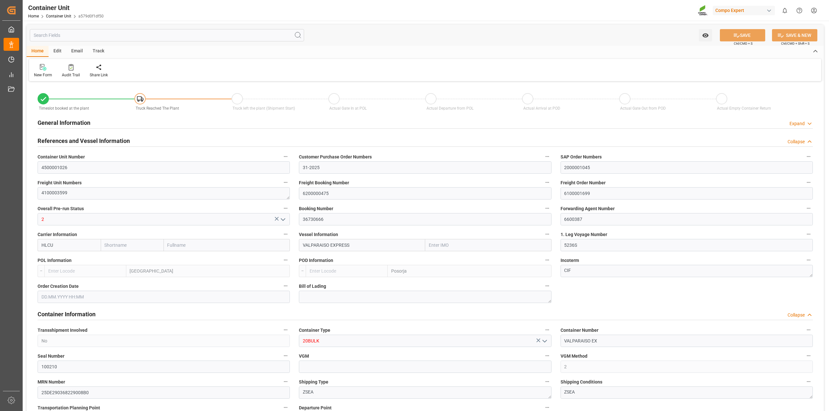
type input "Hapag [PERSON_NAME]"
type input "Hapag [PERSON_NAME] Aktiengesellschaft"
type input "9777589"
type input "BEANR"
type input "ECPSJ"
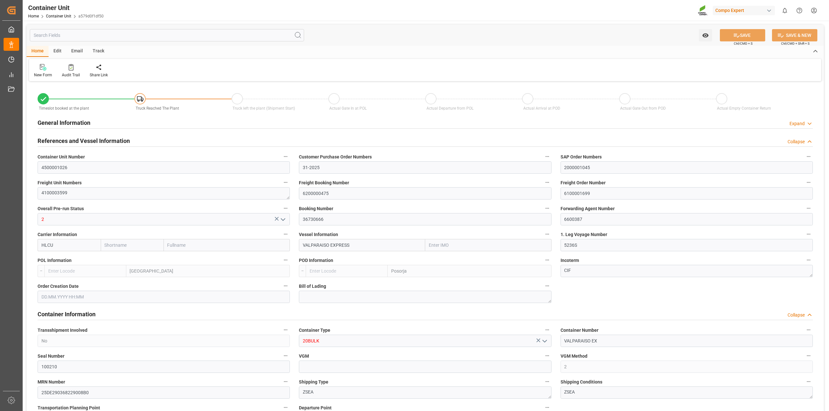
type input "9"
type input "0"
type input "9"
type input "0"
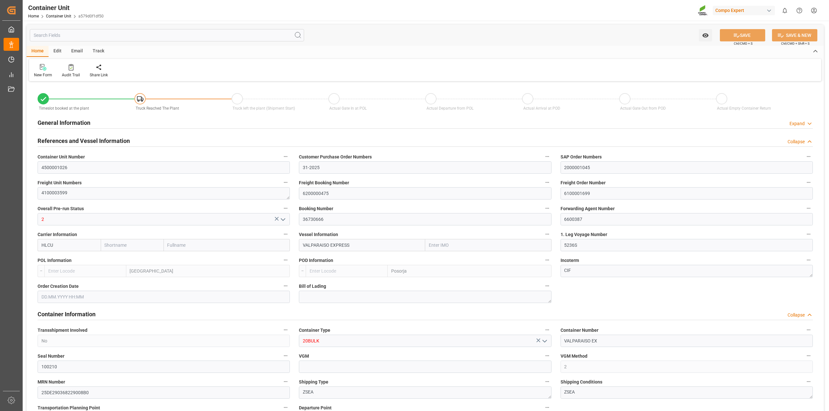
type input "53000"
type input "BEANR"
type input "ECPSJ"
type input "[DATE]"
type input "[DATE] 22:00"
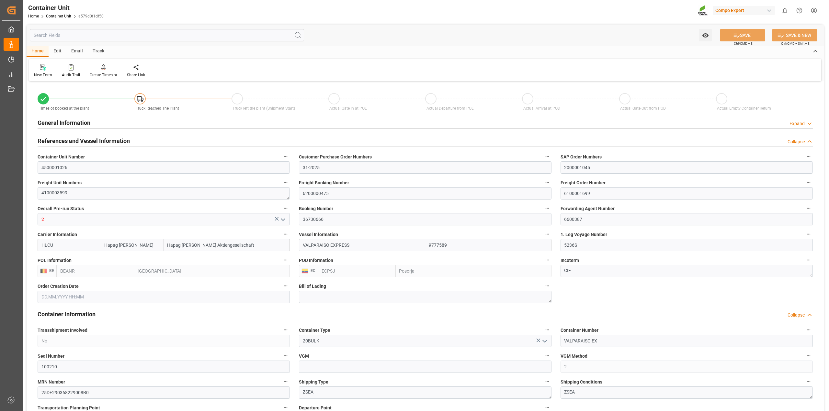
type input "[DATE] 22:00"
type input "[DATE] 17:00"
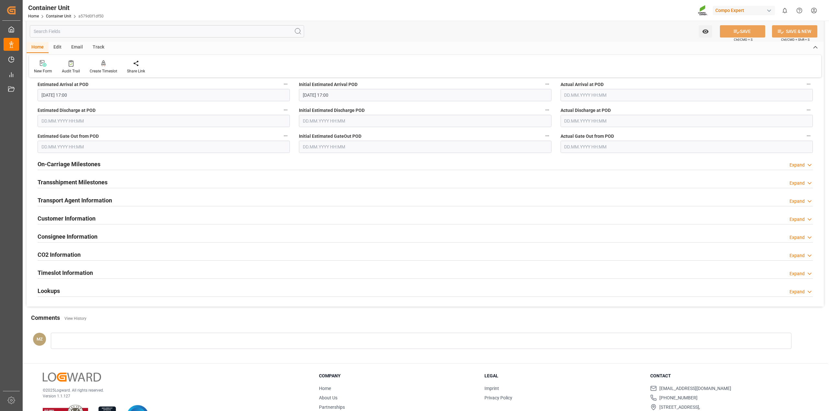
scroll to position [826, 0]
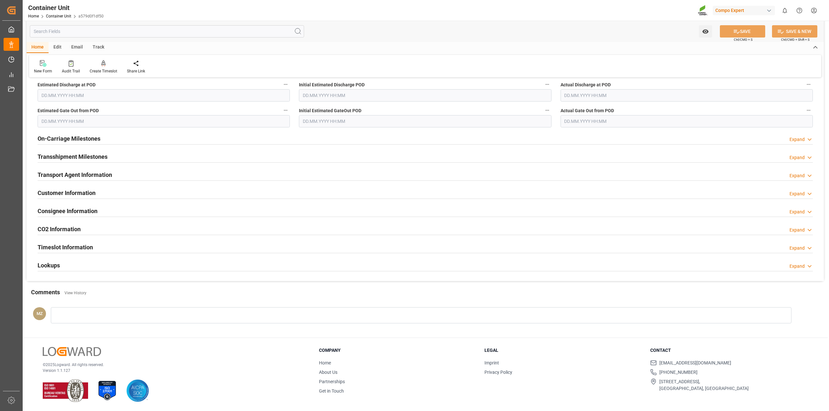
drag, startPoint x: 64, startPoint y: 264, endPoint x: 113, endPoint y: 275, distance: 50.3
click at [64, 264] on div "Lookups Expand" at bounding box center [425, 265] width 775 height 12
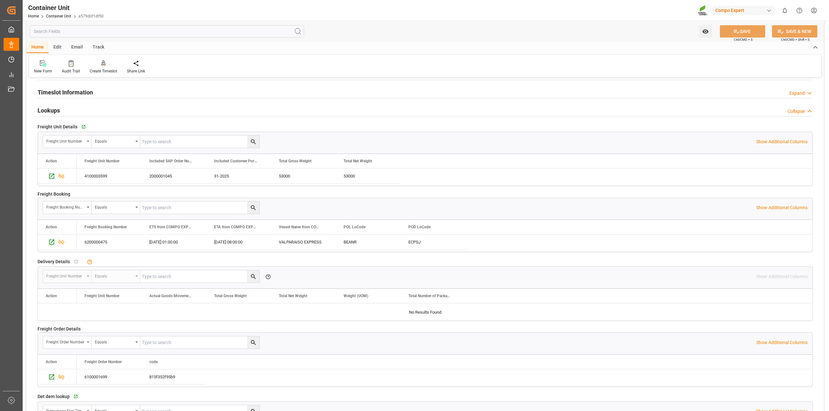
scroll to position [988, 0]
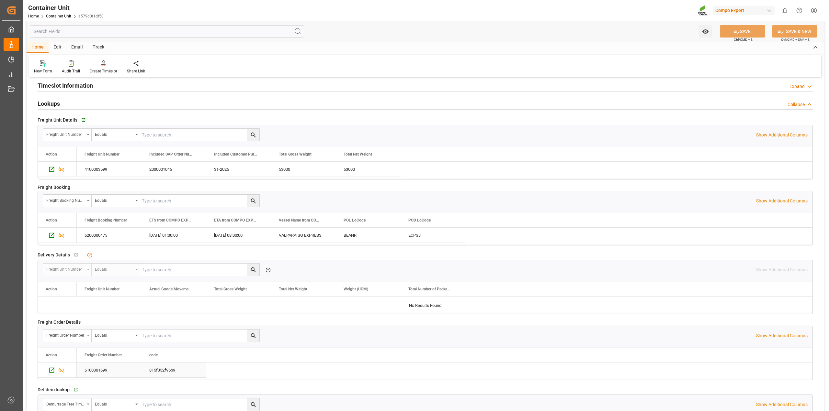
click at [107, 371] on div "6100001699" at bounding box center [109, 370] width 65 height 15
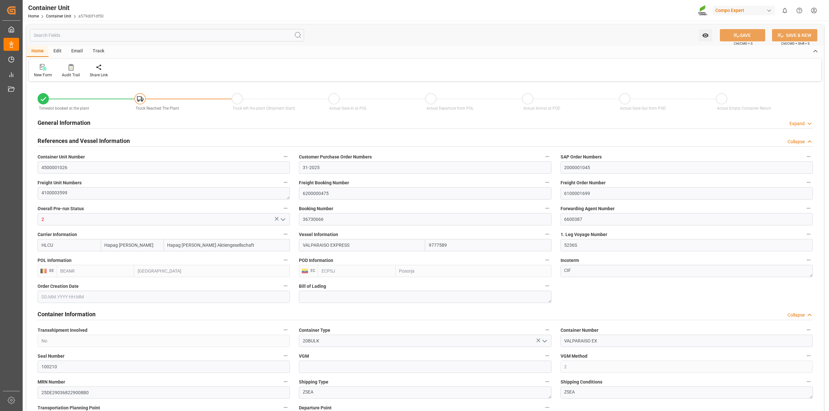
type input "Hapag [PERSON_NAME]"
type input "Hapag [PERSON_NAME] Aktiengesellschaft"
type input "9777589"
type input "BEANR"
type input "ECPSJ"
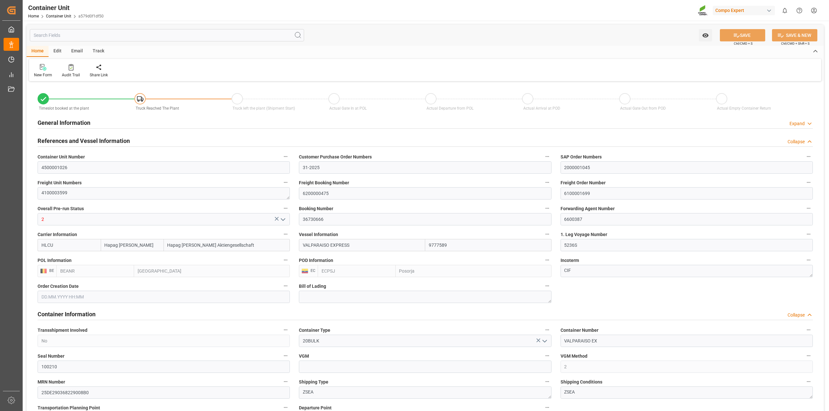
type input "9"
type input "0"
type input "9"
type input "0"
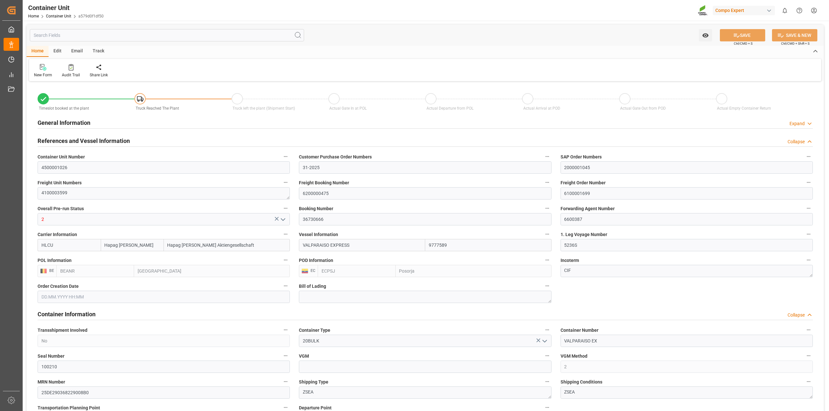
type input "53000"
type input "BEANR"
type input "ECPSJ"
type input "[DATE]"
type input "[DATE] 22:00"
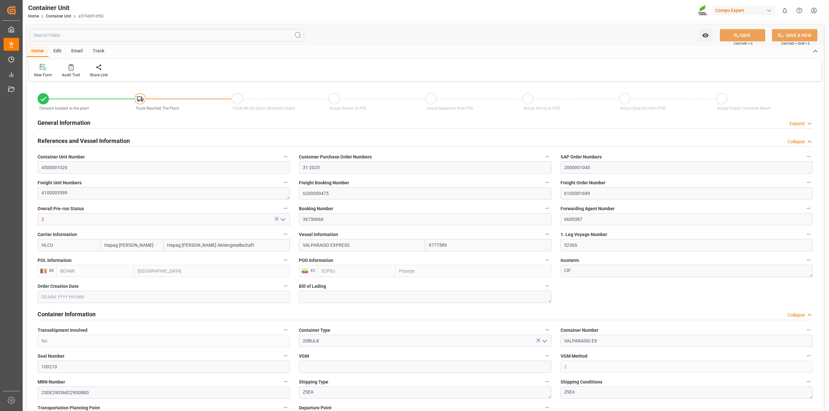
type input "[DATE] 22:00"
type input "[DATE] 17:00"
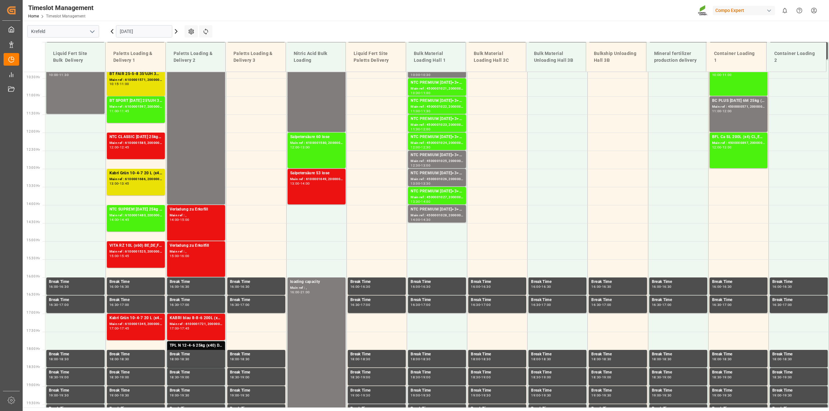
scroll to position [308, 0]
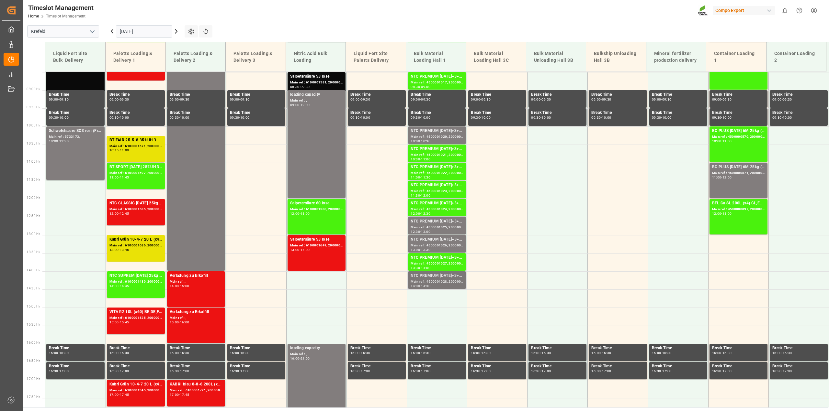
click at [417, 285] on div "14:00" at bounding box center [414, 286] width 9 height 3
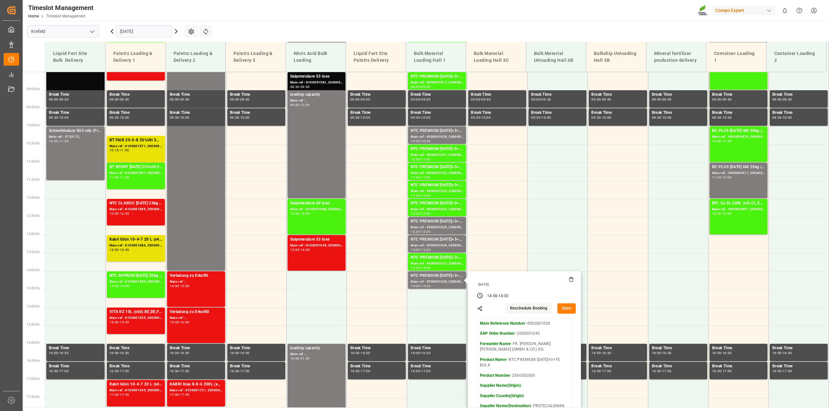
click at [564, 311] on button "Open" at bounding box center [566, 309] width 19 height 10
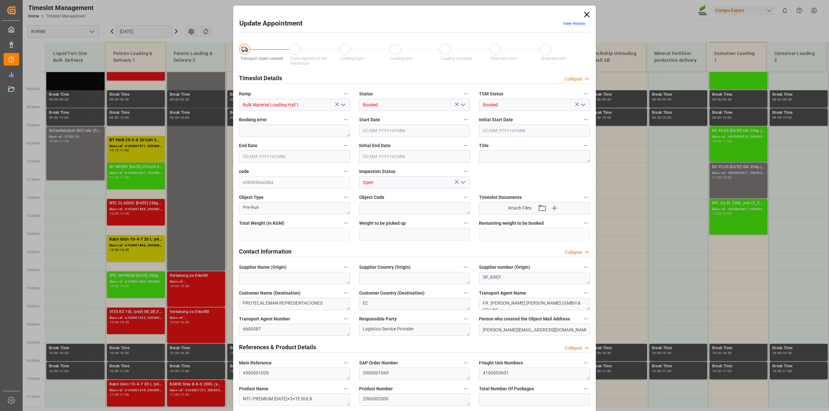
type input "53000"
type input "0"
type input "05.09.2025 14:00"
type input "05.09.2025 14:30"
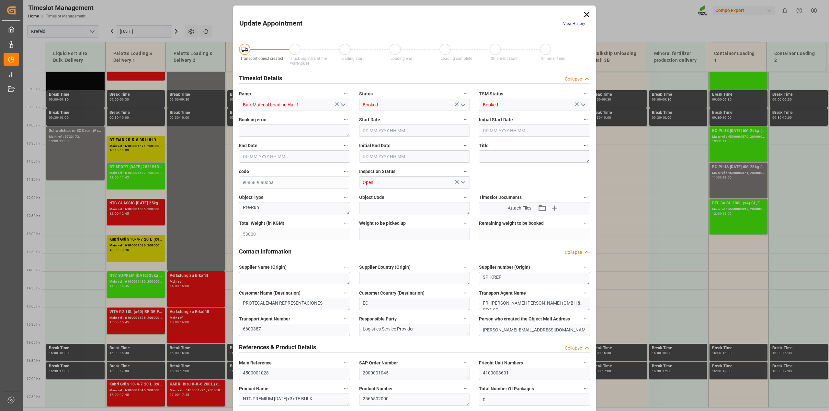
type input "05.09.2025 14:30"
type input "01.09.2025 12:49"
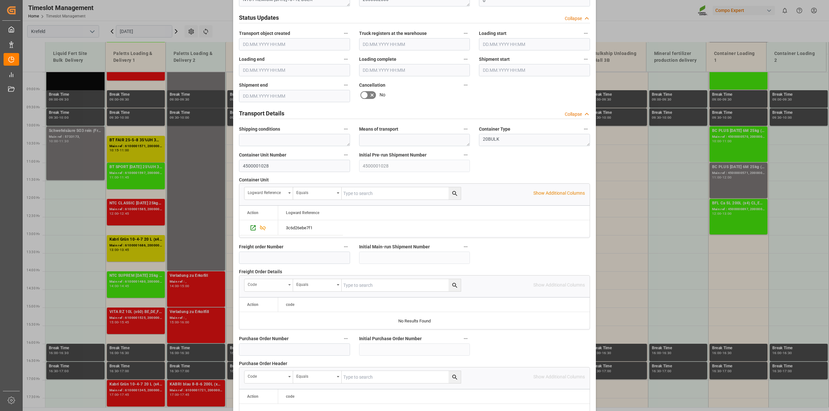
scroll to position [445, 0]
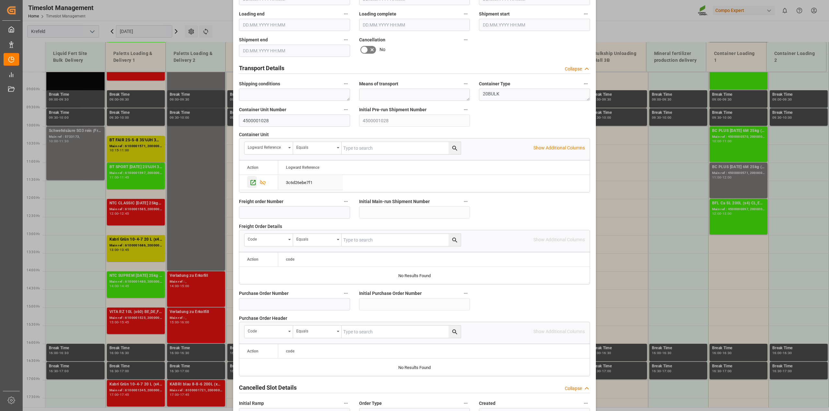
click at [252, 183] on icon "Press SPACE to select this row." at bounding box center [253, 182] width 5 height 5
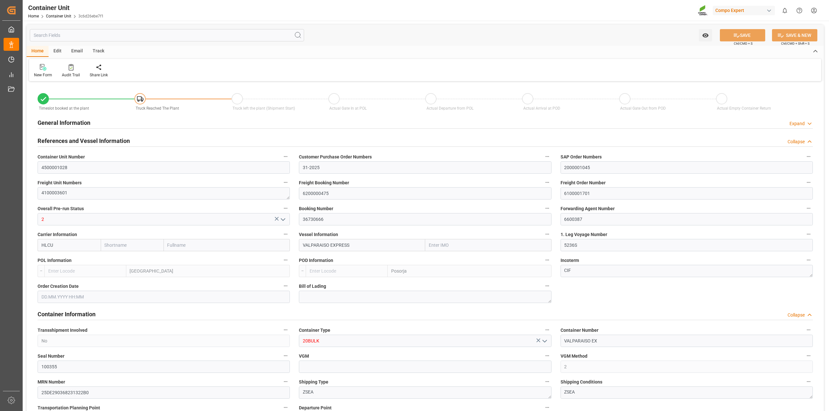
type input "Hapag [PERSON_NAME]"
type input "Hapag [PERSON_NAME] Aktiengesellschaft"
type input "9777589"
type input "BEANR"
type input "ECPSJ"
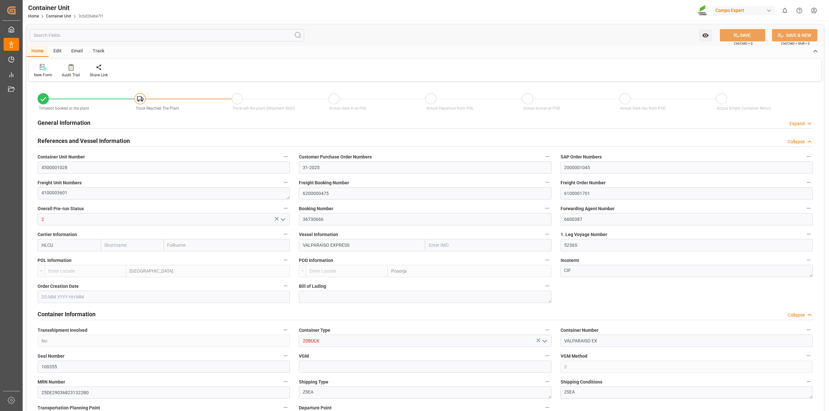
type input "9"
type input "0"
type input "9"
type input "0"
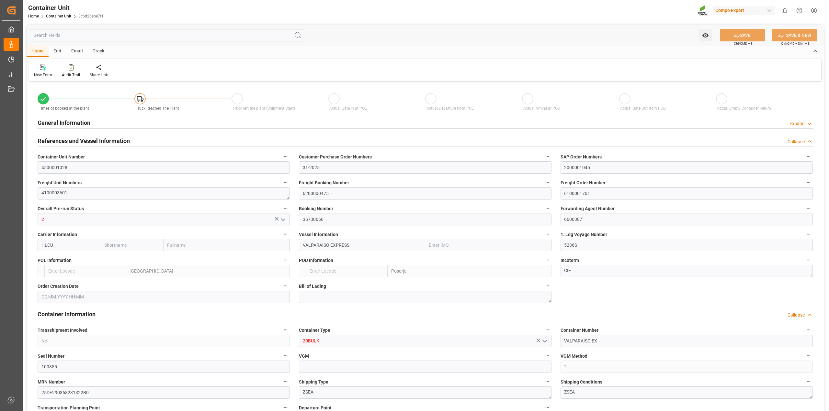
type input "53000"
type input "BEANR"
type input "ECPSJ"
type input "[DATE]"
type input "[DATE] 22:00"
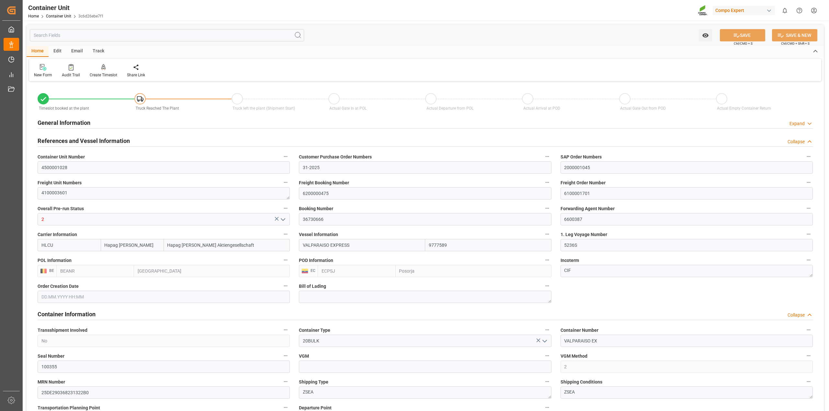
type input "[DATE] 22:00"
type input "[DATE] 17:00"
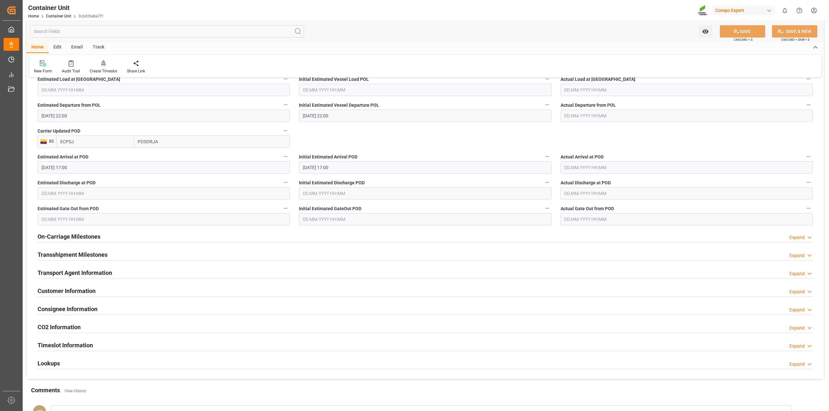
scroll to position [826, 0]
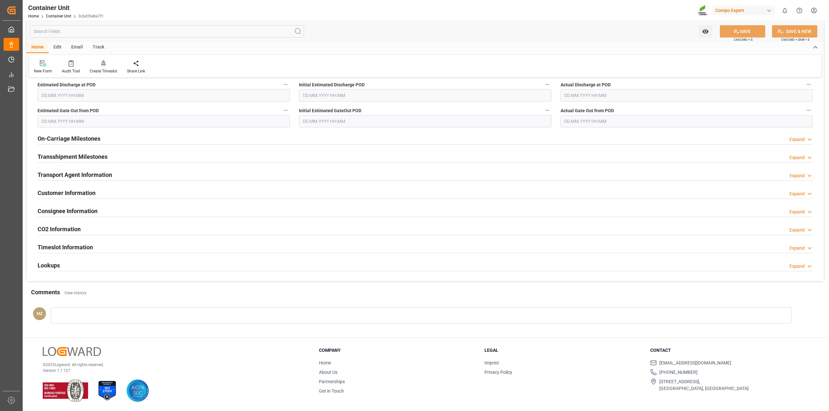
click at [68, 263] on div "Lookups Expand" at bounding box center [425, 265] width 775 height 12
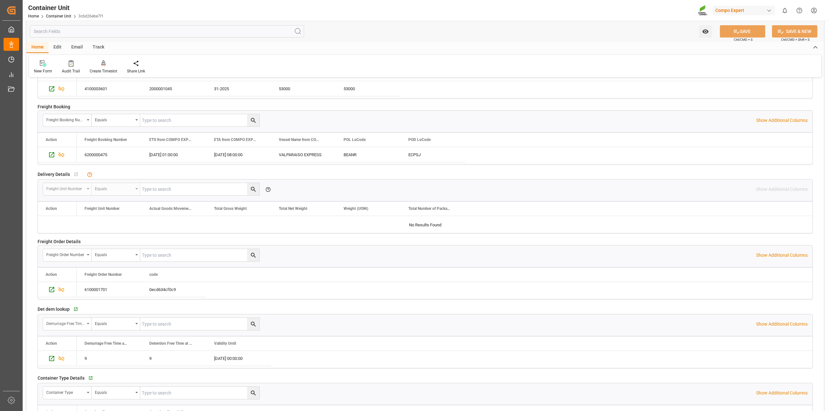
scroll to position [1069, 0]
click at [52, 156] on icon "Press SPACE to select this row." at bounding box center [51, 154] width 7 height 7
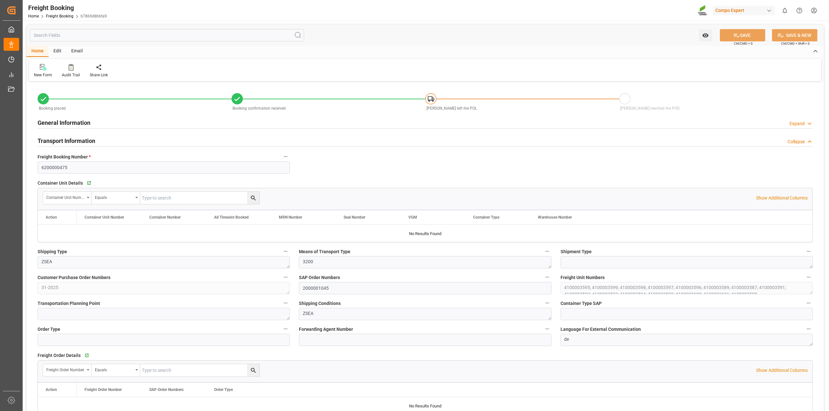
type input "Hapag [PERSON_NAME]"
type input "Hapag [PERSON_NAME] Aktiengesellschaft"
type input "9777589"
type input "BEANR"
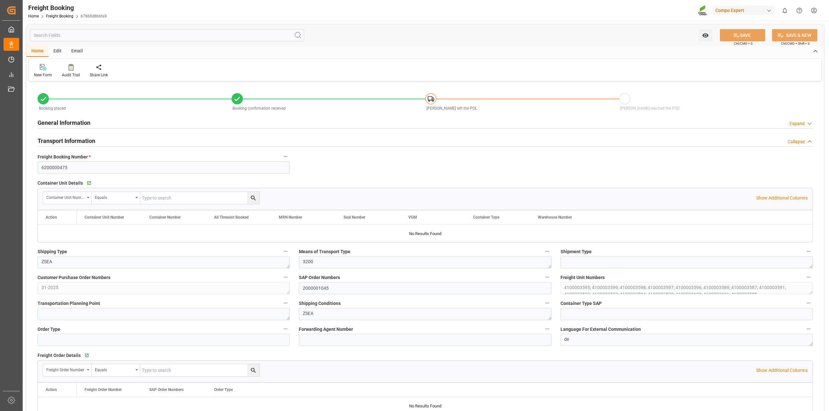
type input "ECPSJ"
type input "0"
type input "768500"
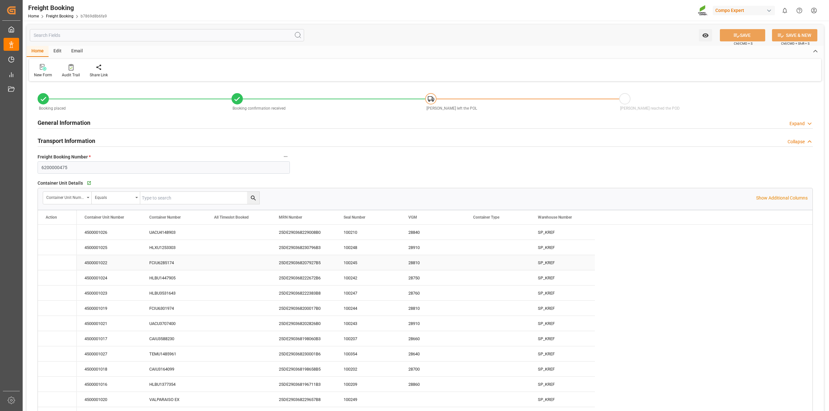
type input "[DATE] 01:00"
type input "[DATE] 08:00"
type input "[DATE] 22:00"
type input "[DATE] 17:00"
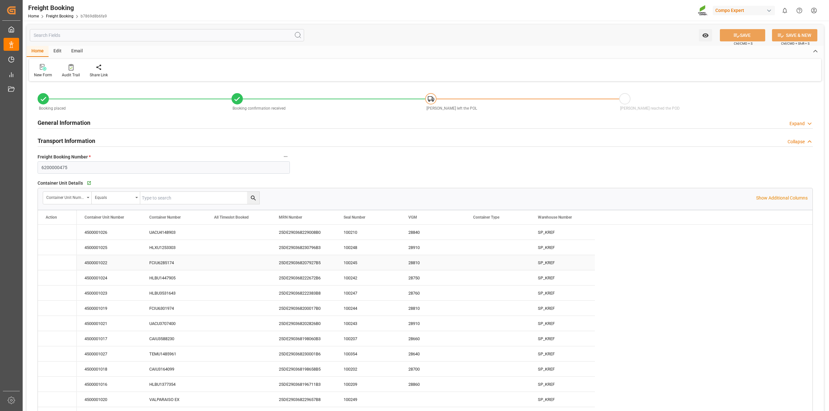
type input "[DATE] 09:00"
type input "[DATE] 09:01"
type input "[DATE] 13:20"
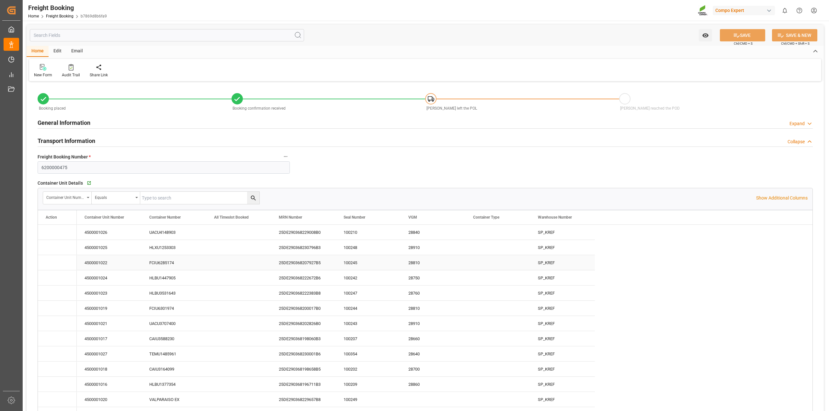
type input "[DATE] 12:08"
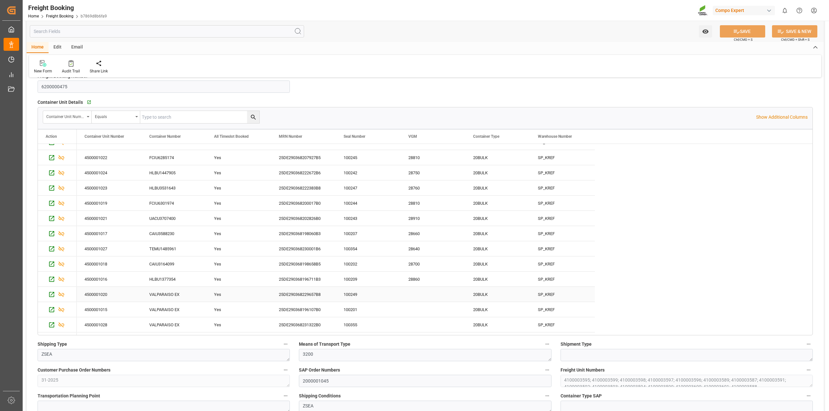
scroll to position [37, 0]
click at [49, 283] on icon "Press SPACE to select this row." at bounding box center [51, 282] width 5 height 5
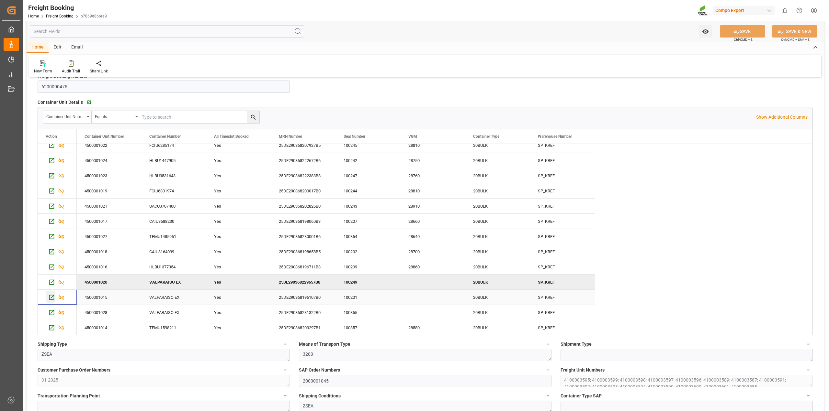
click at [50, 297] on icon "Press SPACE to select this row." at bounding box center [51, 297] width 5 height 5
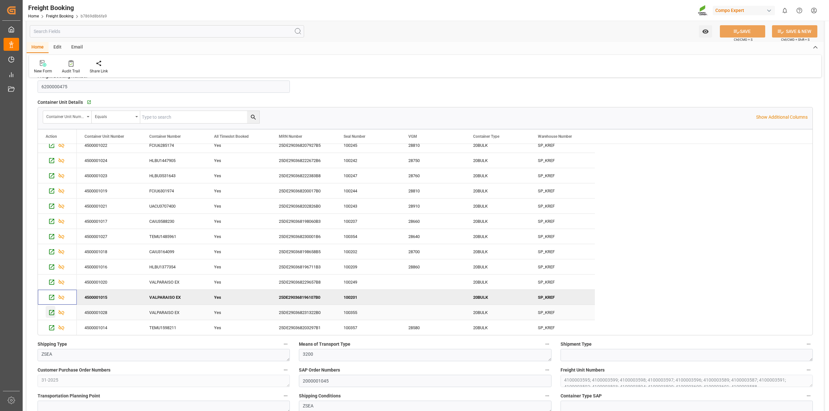
click at [51, 315] on icon "Press SPACE to select this row." at bounding box center [51, 312] width 7 height 7
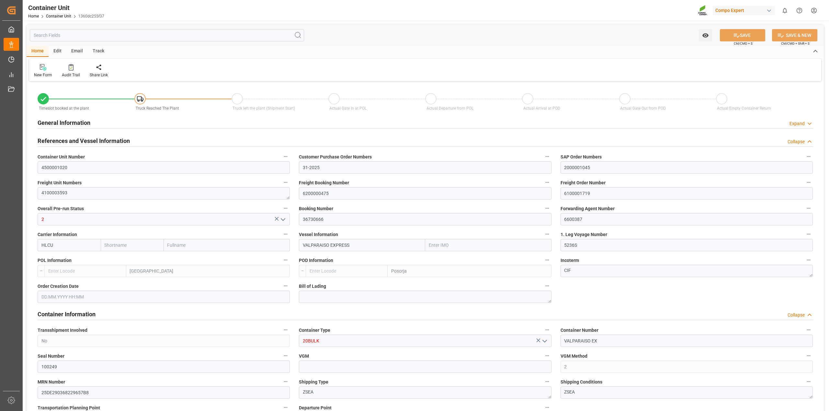
type input "Hapag [PERSON_NAME]"
type input "Hapag [PERSON_NAME] Aktiengesellschaft"
type input "9777589"
type input "BEANR"
type input "ECPSJ"
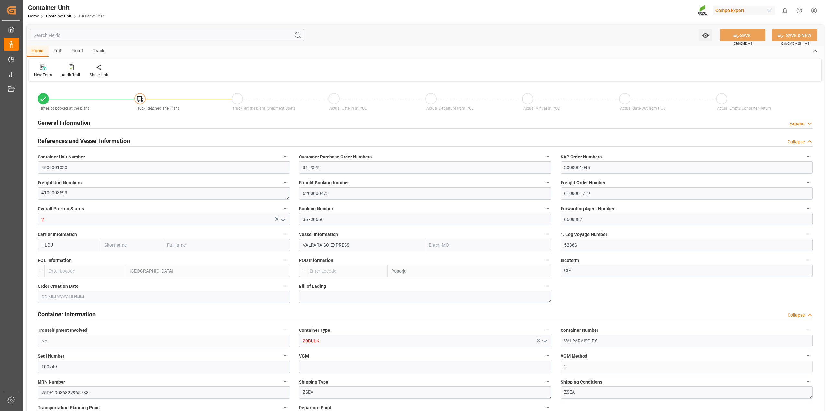
type input "9"
type input "0"
type input "9"
type input "0"
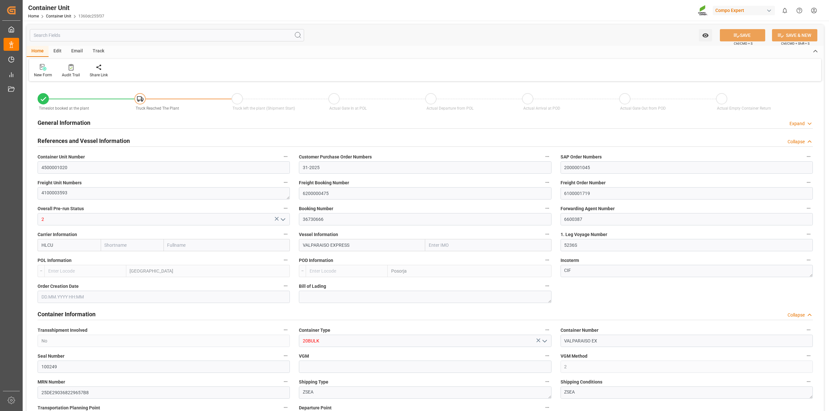
type input "53000"
type input "BEANR"
type input "ECPSJ"
type input "[DATE]"
type input "[DATE] 22:00"
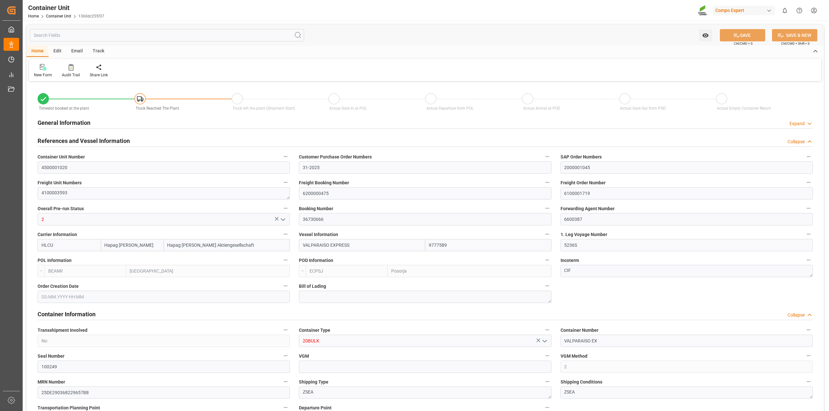
type input "[DATE] 22:00"
type input "[DATE] 17:00"
drag, startPoint x: 606, startPoint y: 192, endPoint x: 432, endPoint y: 203, distance: 173.6
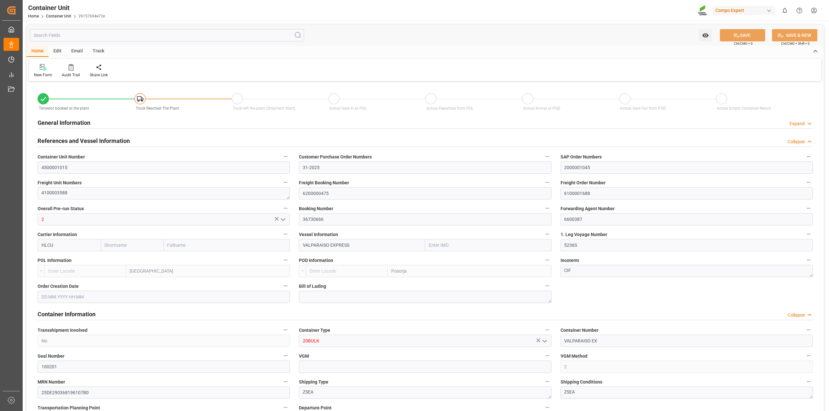
type input "Hapag [PERSON_NAME]"
type input "Hapag [PERSON_NAME] Aktiengesellschaft"
type input "9777589"
type input "BEANR"
type input "ECPSJ"
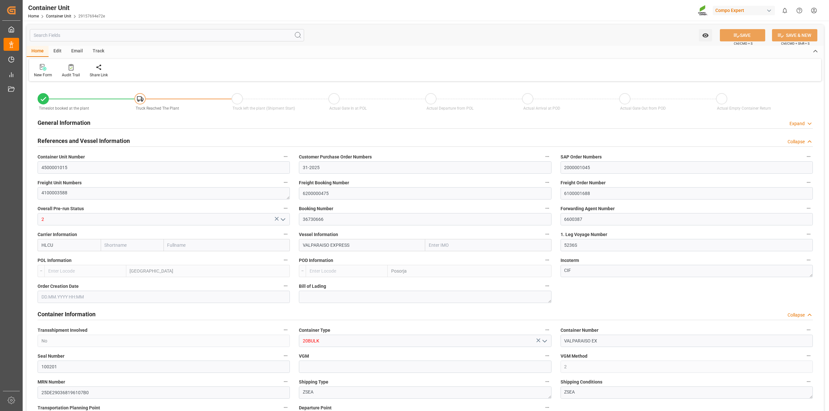
type input "9"
type input "0"
type input "9"
type input "0"
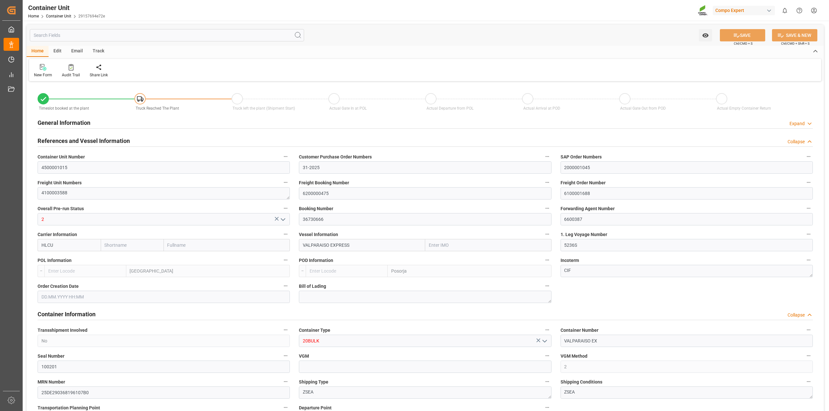
type input "26500"
type input "BEANR"
type input "ECPSJ"
type input "[DATE]"
type input "[DATE] 22:00"
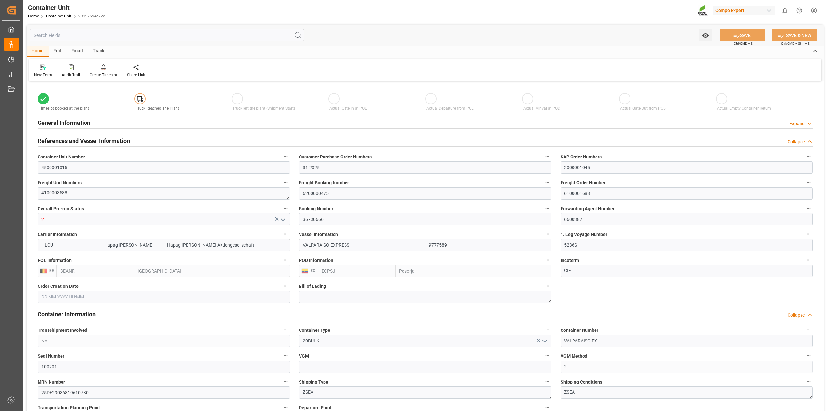
type input "[DATE] 22:00"
type input "[DATE] 17:00"
drag, startPoint x: 587, startPoint y: 192, endPoint x: 530, endPoint y: 195, distance: 56.7
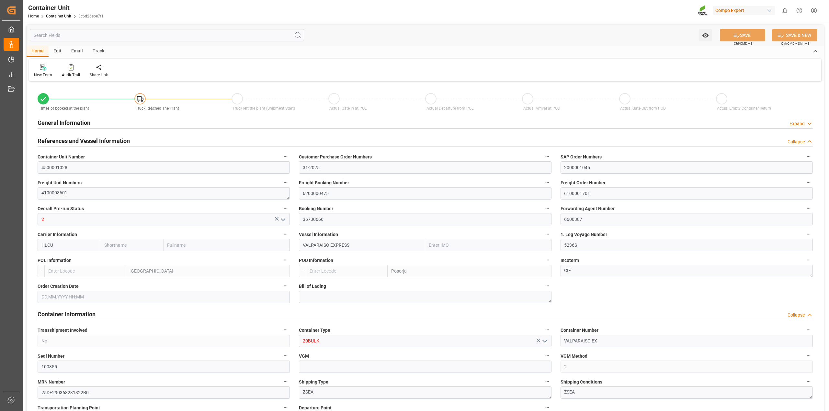
type input "Hapag [PERSON_NAME]"
type input "Hapag [PERSON_NAME] Aktiengesellschaft"
type input "9777589"
type input "BEANR"
type input "ECPSJ"
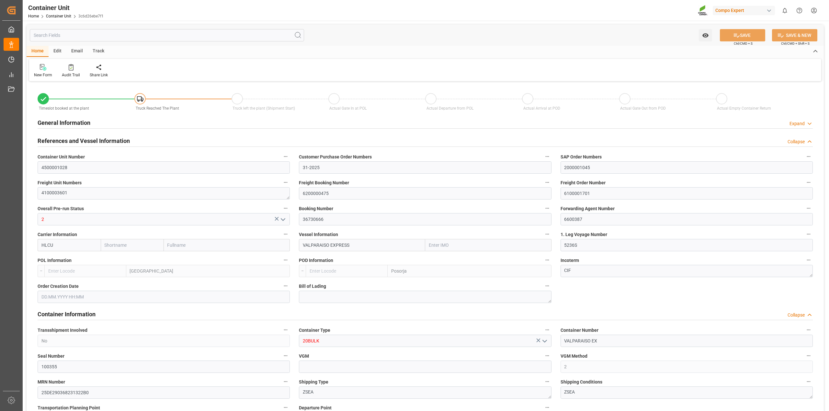
type input "9"
type input "0"
type input "9"
type input "0"
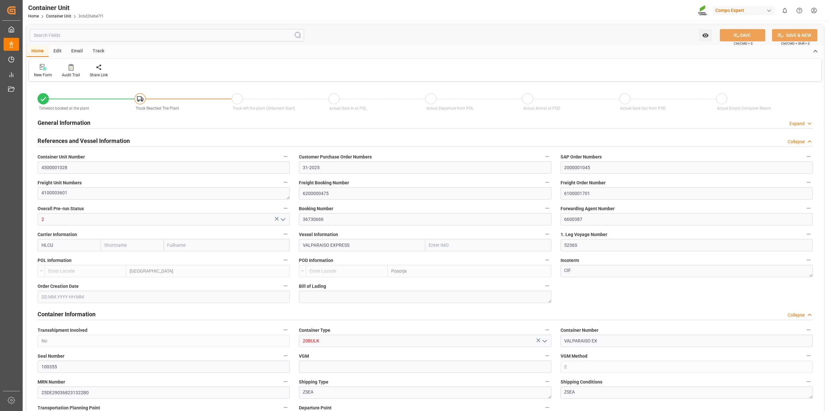
type input "53000"
type input "BEANR"
type input "ECPSJ"
type input "05.09.2025"
type input "[DATE] 22:00"
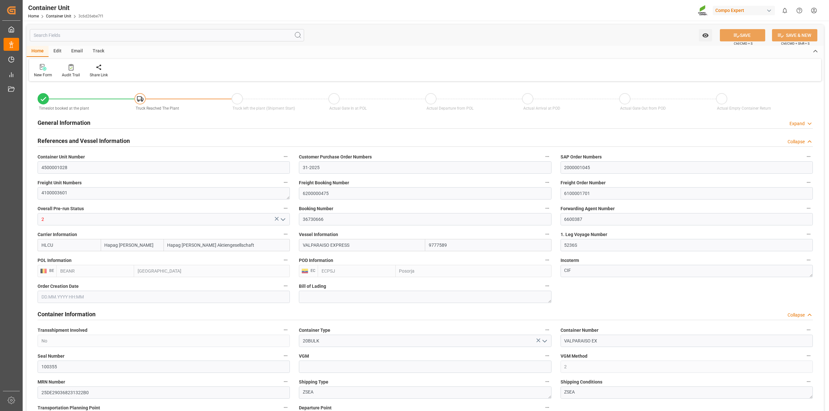
type input "[DATE] 22:00"
type input "[DATE] 17:00"
drag, startPoint x: 585, startPoint y: 193, endPoint x: 541, endPoint y: 193, distance: 43.7
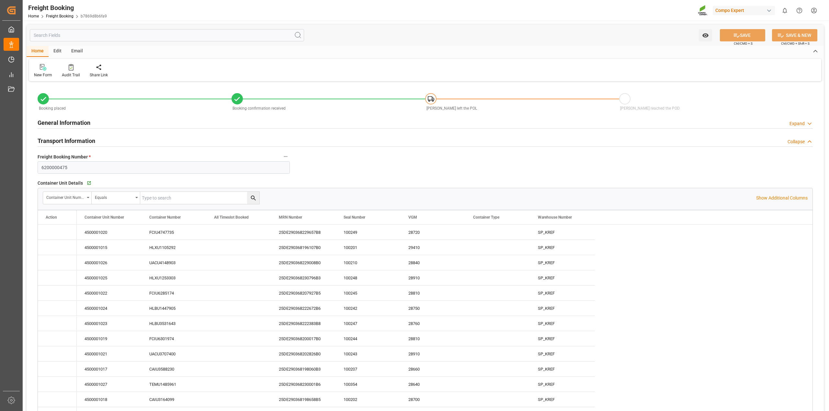
type input "Hapag [PERSON_NAME]"
type input "Hapag [PERSON_NAME] Aktiengesellschaft"
type input "9777589"
type input "BEANR"
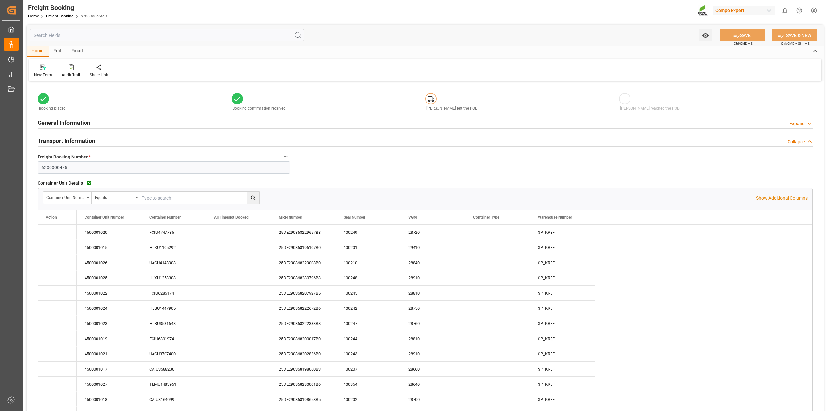
type input "ECPSJ"
type input "0"
type input "768500"
type input "[DATE] 01:00"
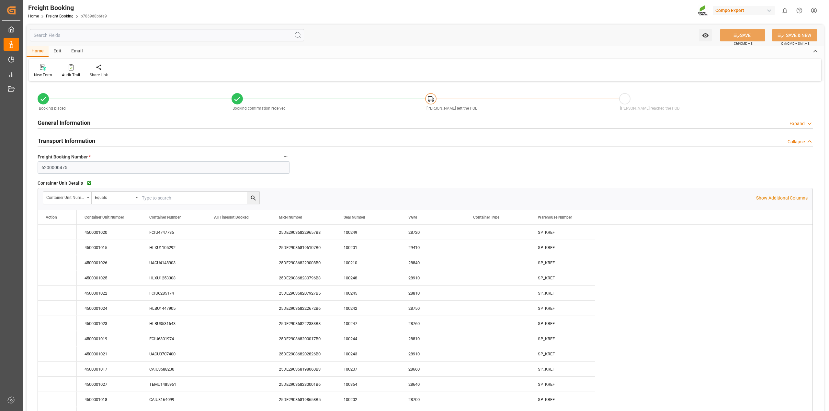
type input "[DATE] 08:00"
type input "[DATE] 22:00"
type input "[DATE] 17:00"
type input "[DATE] 09:00"
type input "[DATE] 09:01"
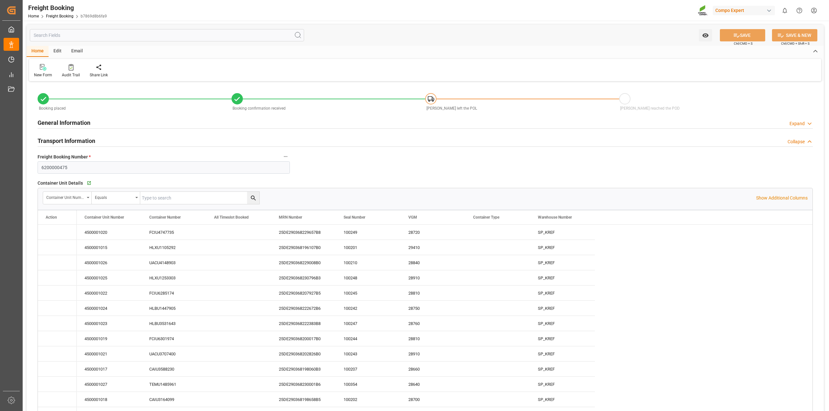
type input "[DATE] 09:01"
type input "[DATE] 13:20"
type input "[DATE] 12:08"
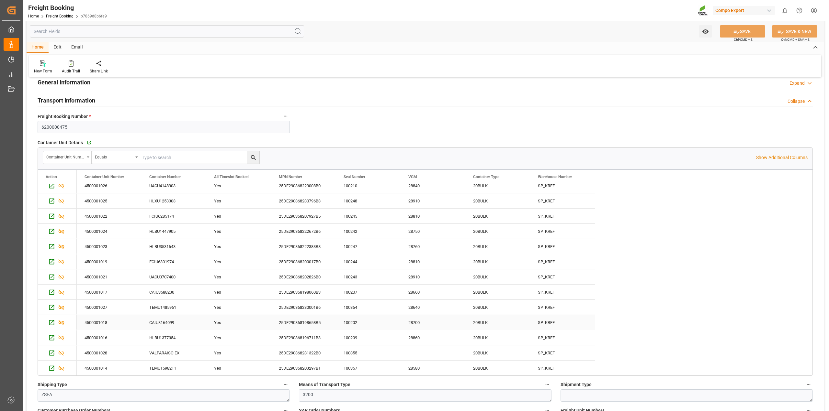
scroll to position [81, 0]
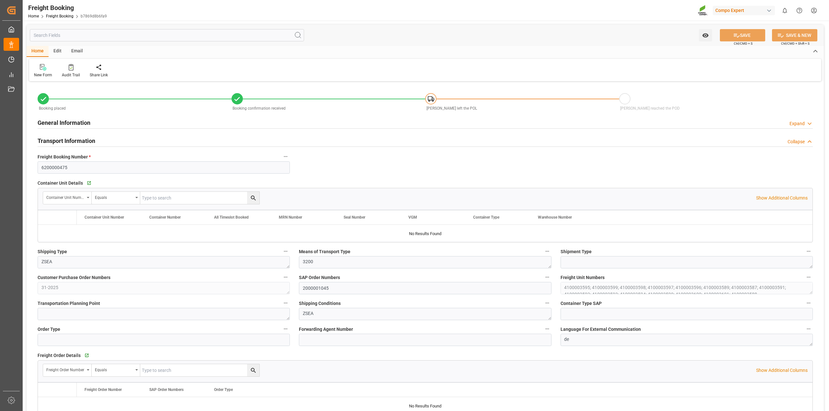
type input "Hapag [PERSON_NAME]"
type input "Hapag [PERSON_NAME] Aktiengesellschaft"
type input "9777589"
type input "BEANR"
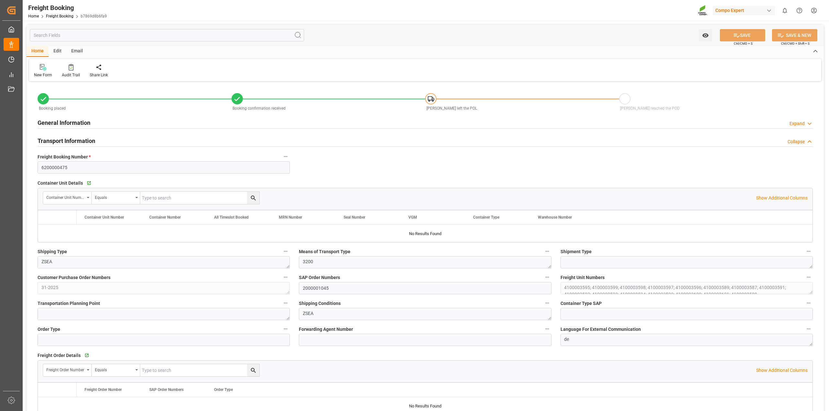
type input "ECPSJ"
type input "0"
type input "768500"
type input "[DATE] 01:00"
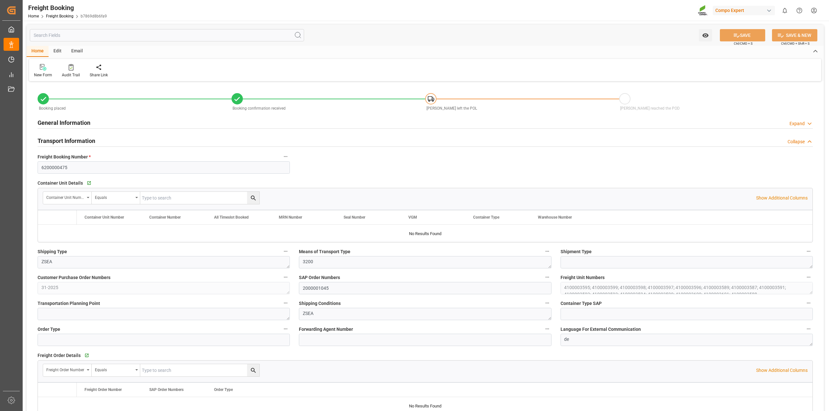
type input "[DATE] 08:00"
type input "[DATE] 22:00"
type input "[DATE] 17:00"
type input "[DATE] 09:00"
type input "[DATE] 09:01"
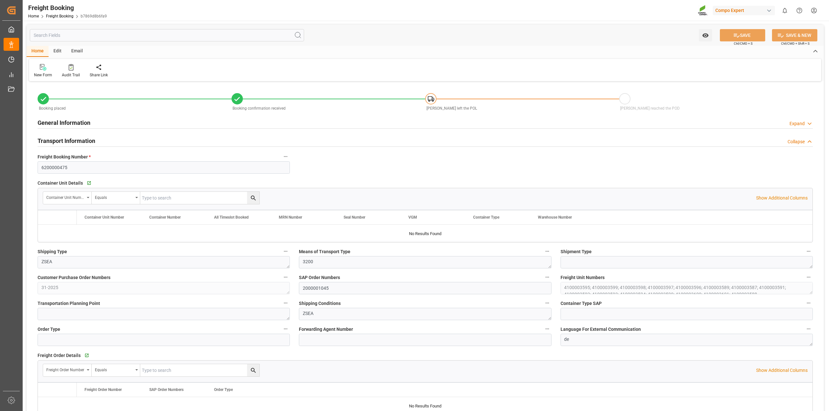
type input "[DATE] 09:01"
type input "[DATE] 13:20"
type input "[DATE] 12:08"
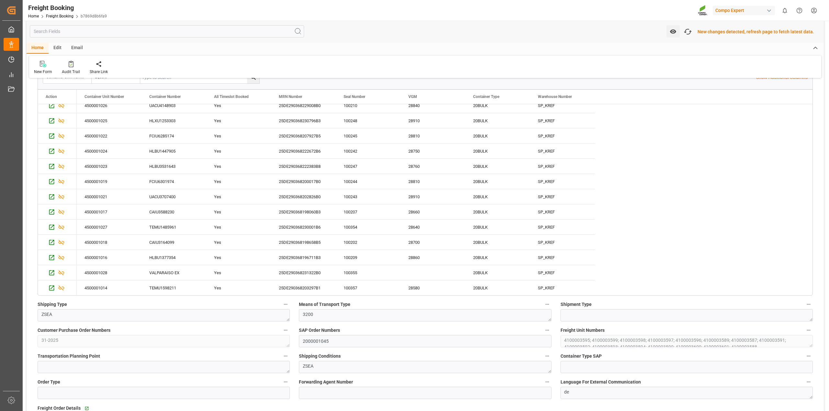
scroll to position [121, 0]
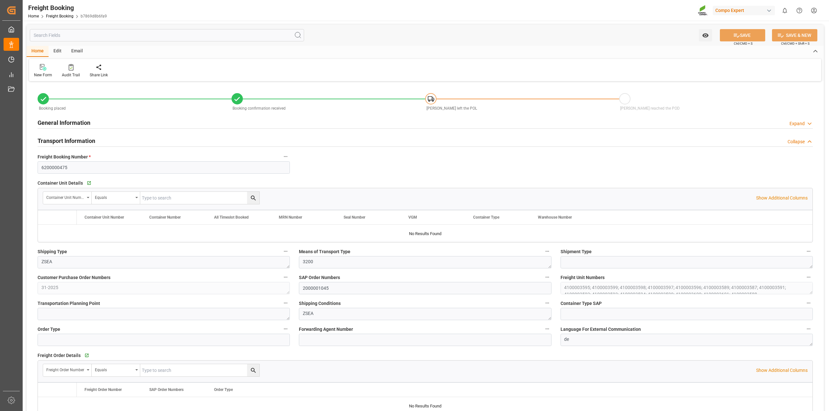
type input "Hapag [PERSON_NAME]"
type input "Hapag [PERSON_NAME] Aktiengesellschaft"
type input "9777589"
type input "BEANR"
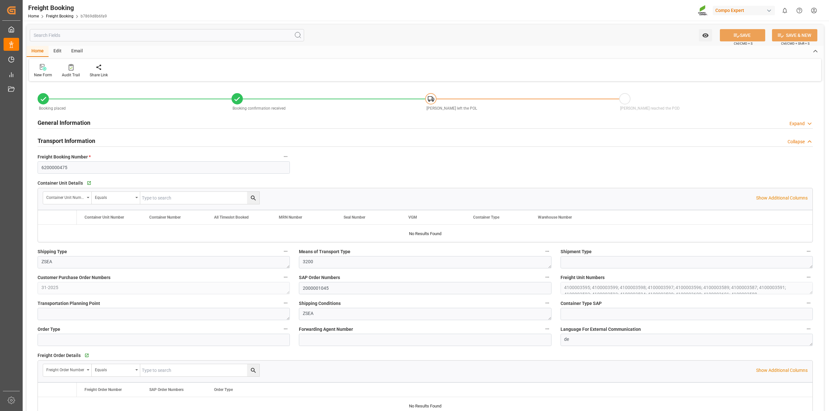
type input "ECPSJ"
type input "0"
type input "768500"
type input "[DATE] 01:00"
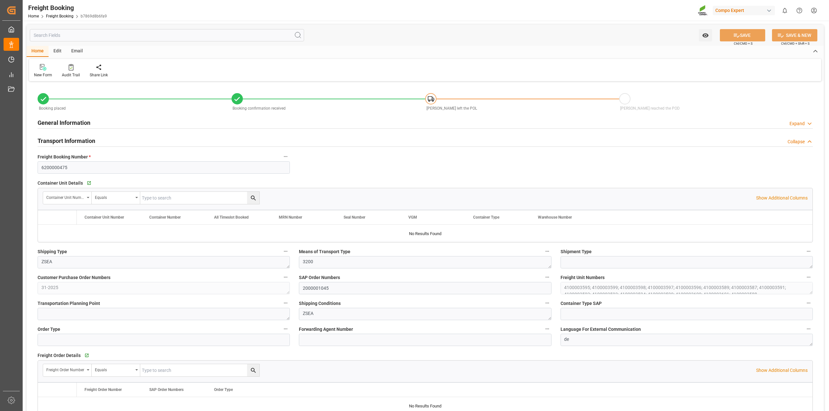
type input "[DATE] 08:00"
type input "[DATE] 22:00"
type input "[DATE] 17:00"
type input "[DATE] 09:00"
type input "[DATE] 09:01"
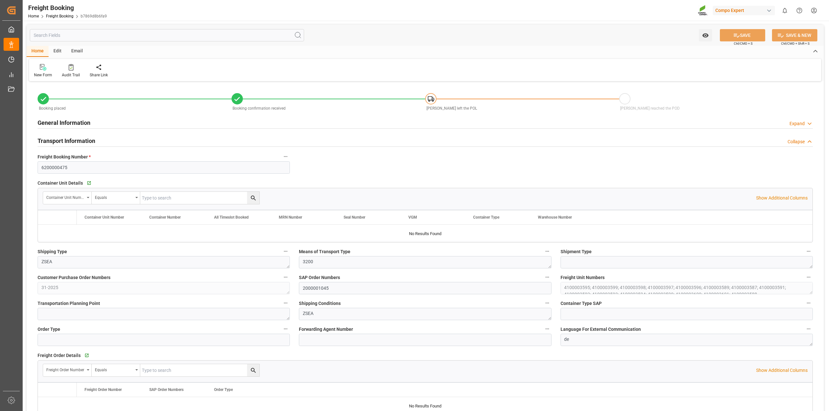
type input "[DATE] 09:01"
type input "[DATE] 13:20"
type input "[DATE] 12:08"
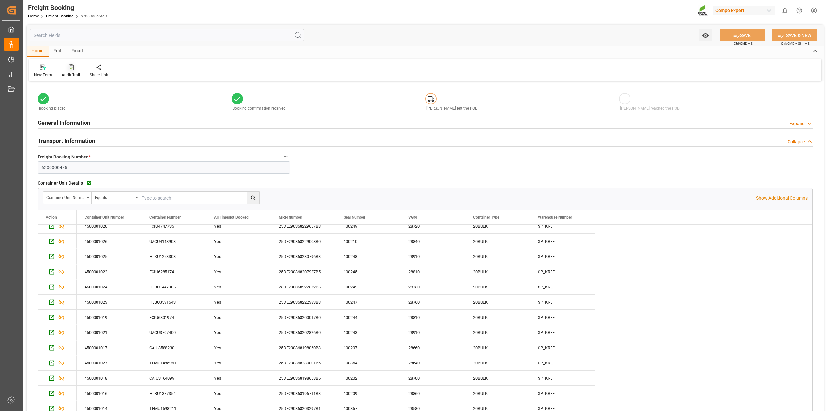
click at [72, 64] on icon at bounding box center [71, 67] width 5 height 6
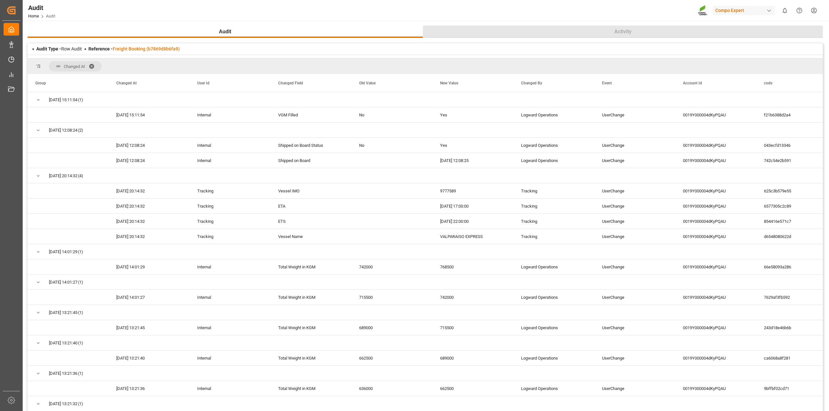
click at [635, 31] on button "Activity" at bounding box center [623, 32] width 400 height 12
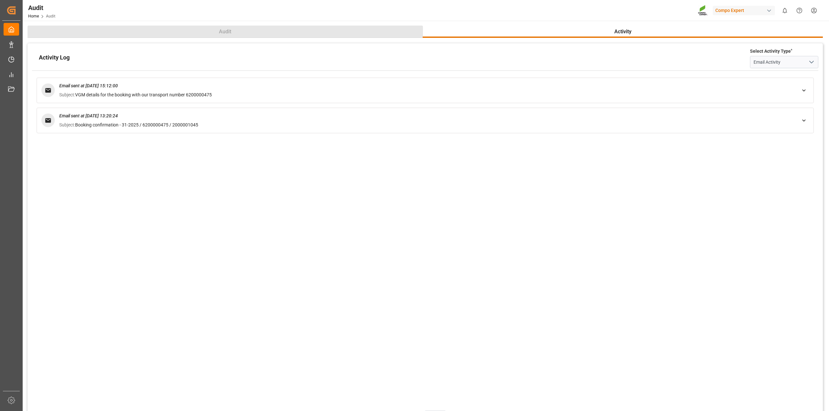
click at [241, 32] on button "Audit" at bounding box center [225, 32] width 395 height 12
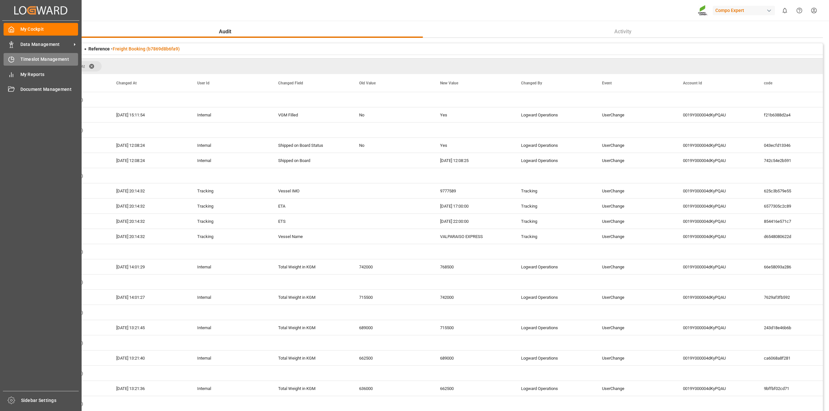
click at [14, 57] on icon at bounding box center [11, 59] width 6 height 6
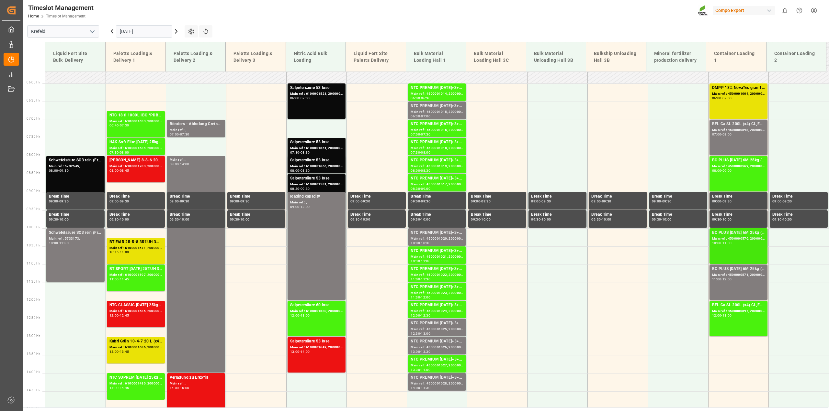
scroll to position [227, 0]
